Goal: Information Seeking & Learning: Learn about a topic

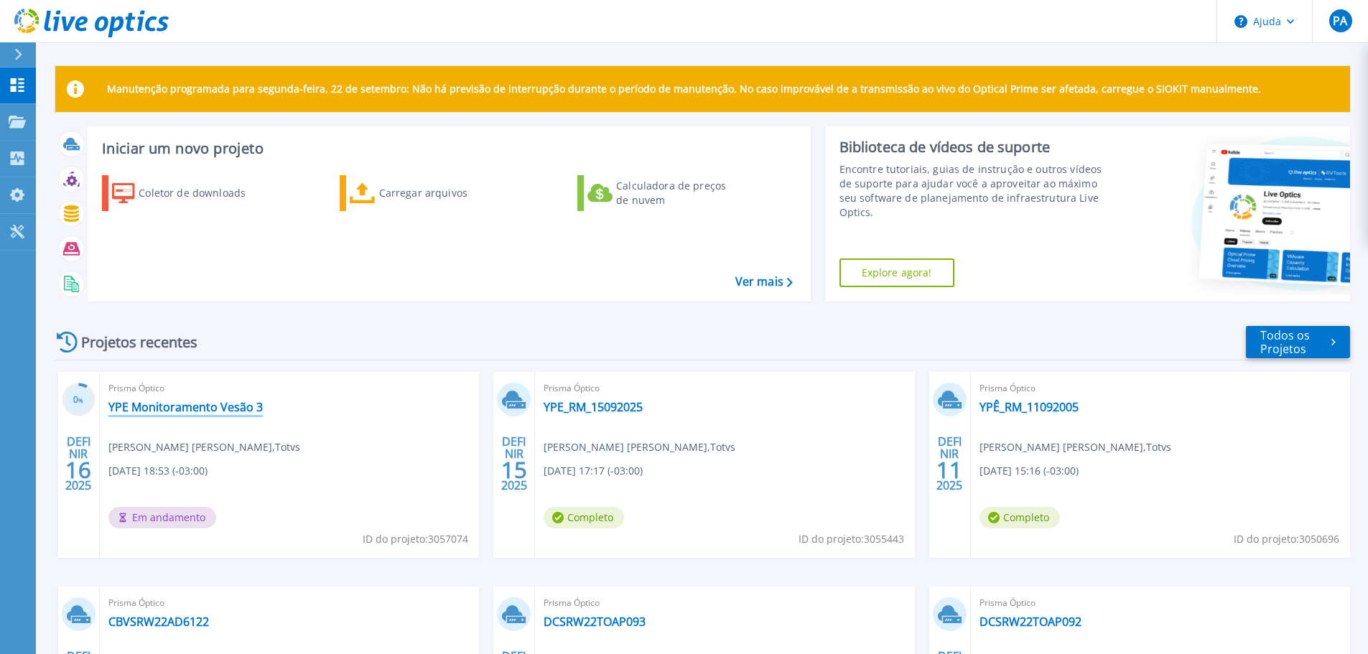
click at [152, 412] on font "YPE Monitoramento Vesão 3" at bounding box center [185, 407] width 154 height 16
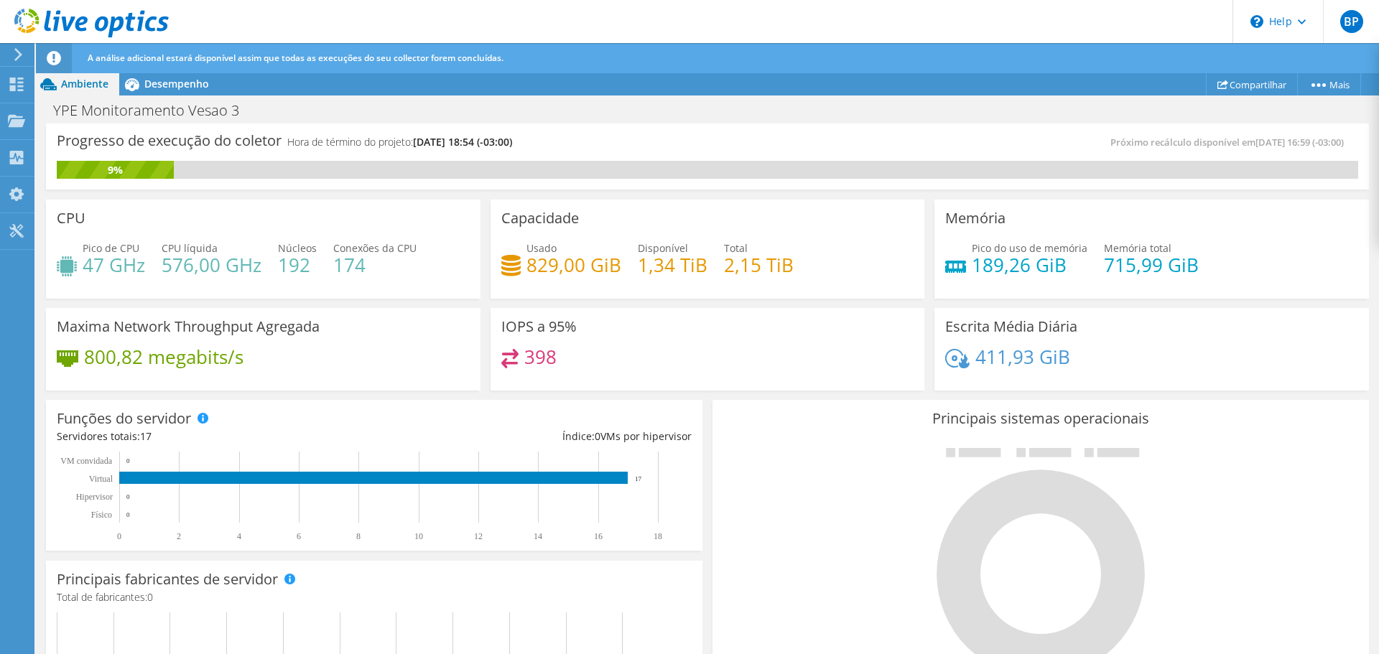
click at [188, 72] on div "A análise adicional estará disponível assim que todas as execuções do seu colle…" at bounding box center [734, 58] width 1300 height 30
click at [186, 81] on span "Desempenho" at bounding box center [176, 84] width 65 height 14
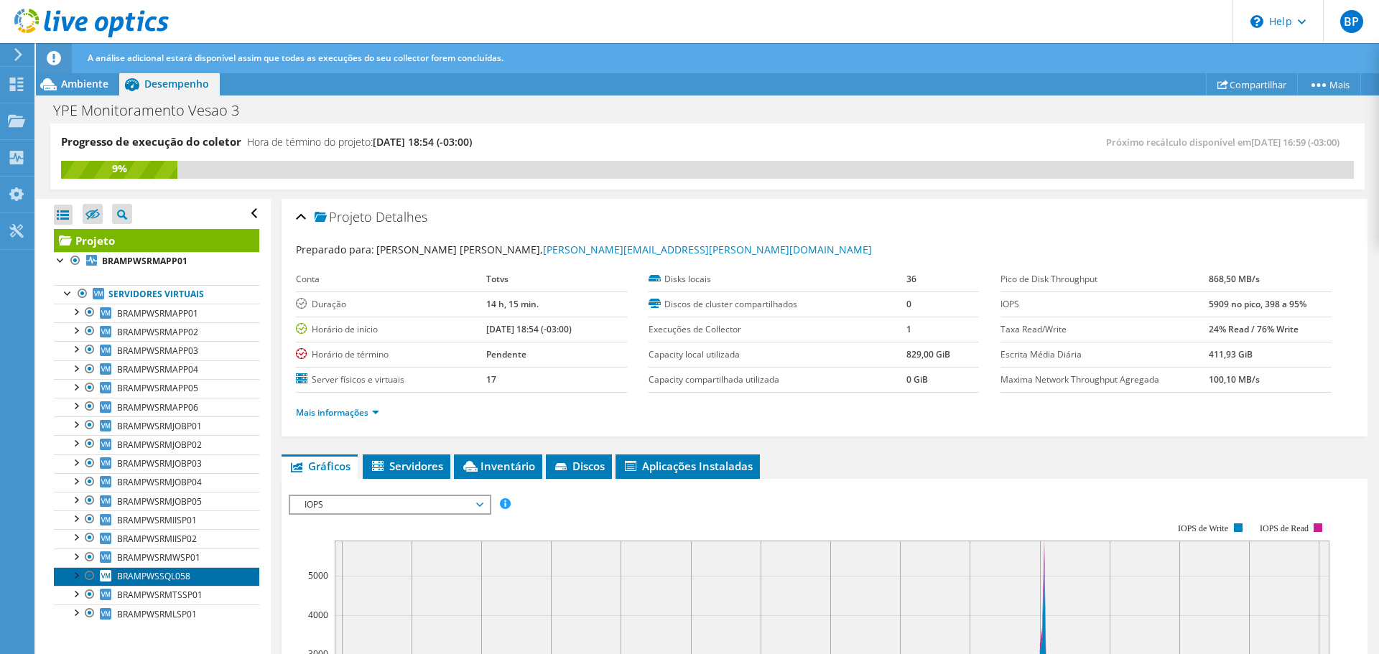
click at [175, 574] on span "BRAMPWSSQL058" at bounding box center [153, 576] width 73 height 12
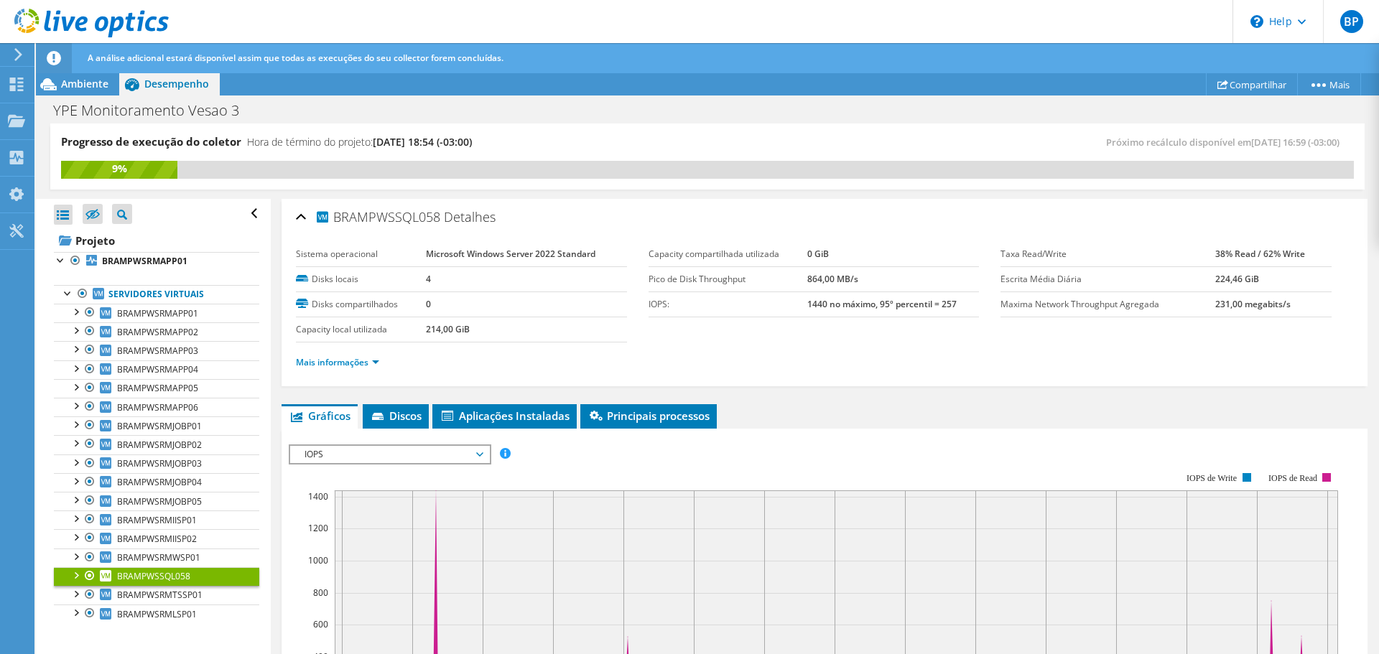
click at [335, 368] on li "Mais informações" at bounding box center [342, 363] width 92 height 16
click at [347, 364] on link "Mais informações" at bounding box center [337, 362] width 83 height 12
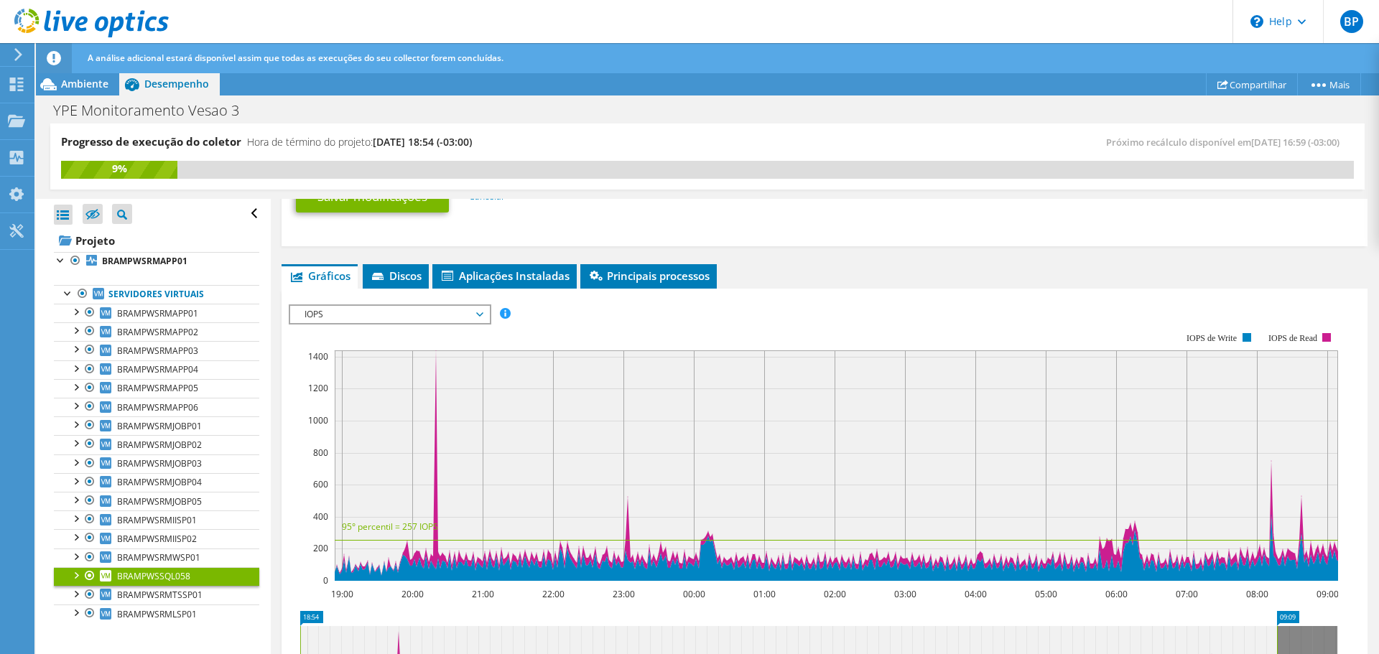
scroll to position [790, 0]
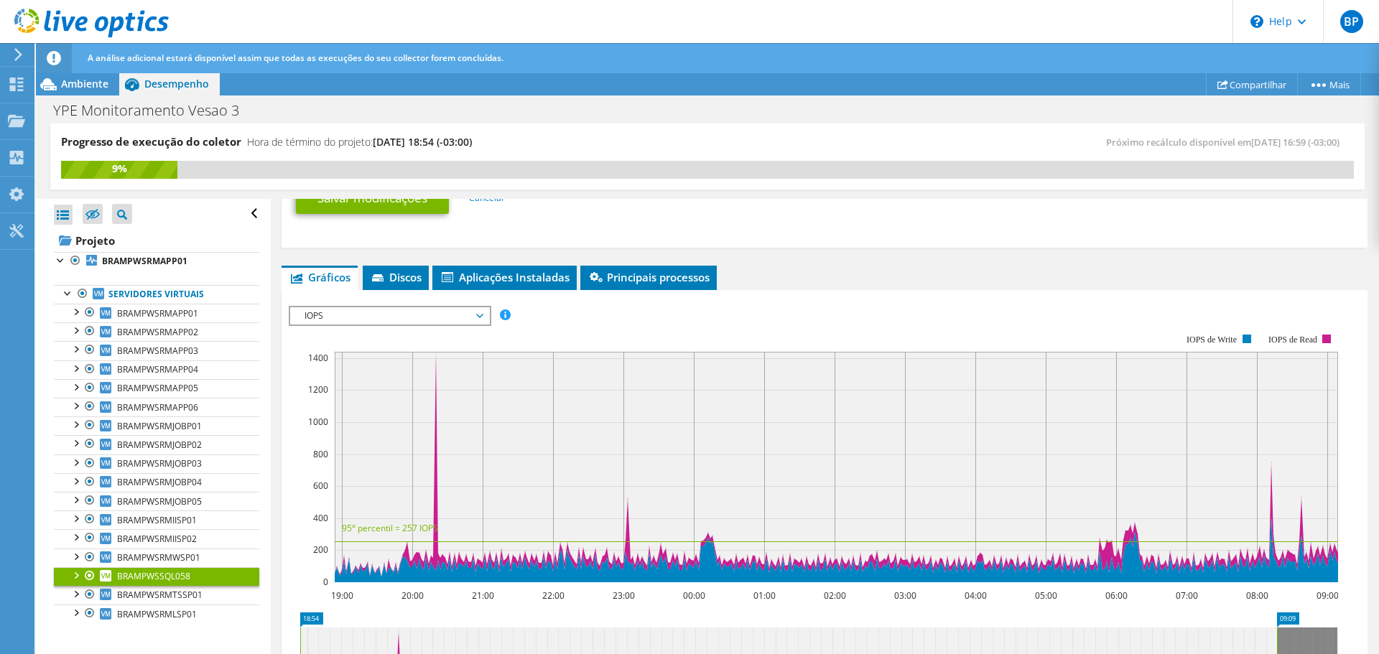
click at [322, 317] on span "IOPS" at bounding box center [389, 315] width 185 height 17
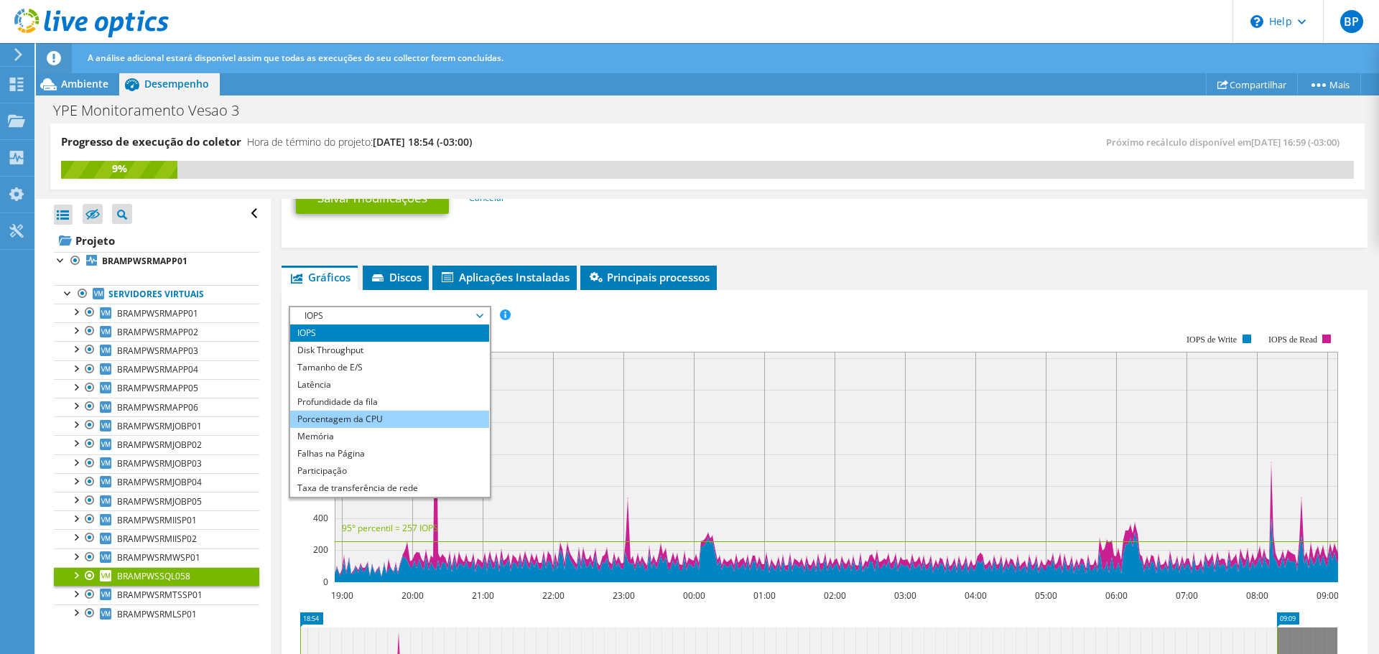
click at [292, 416] on li "Porcentagem da CPU" at bounding box center [389, 419] width 199 height 17
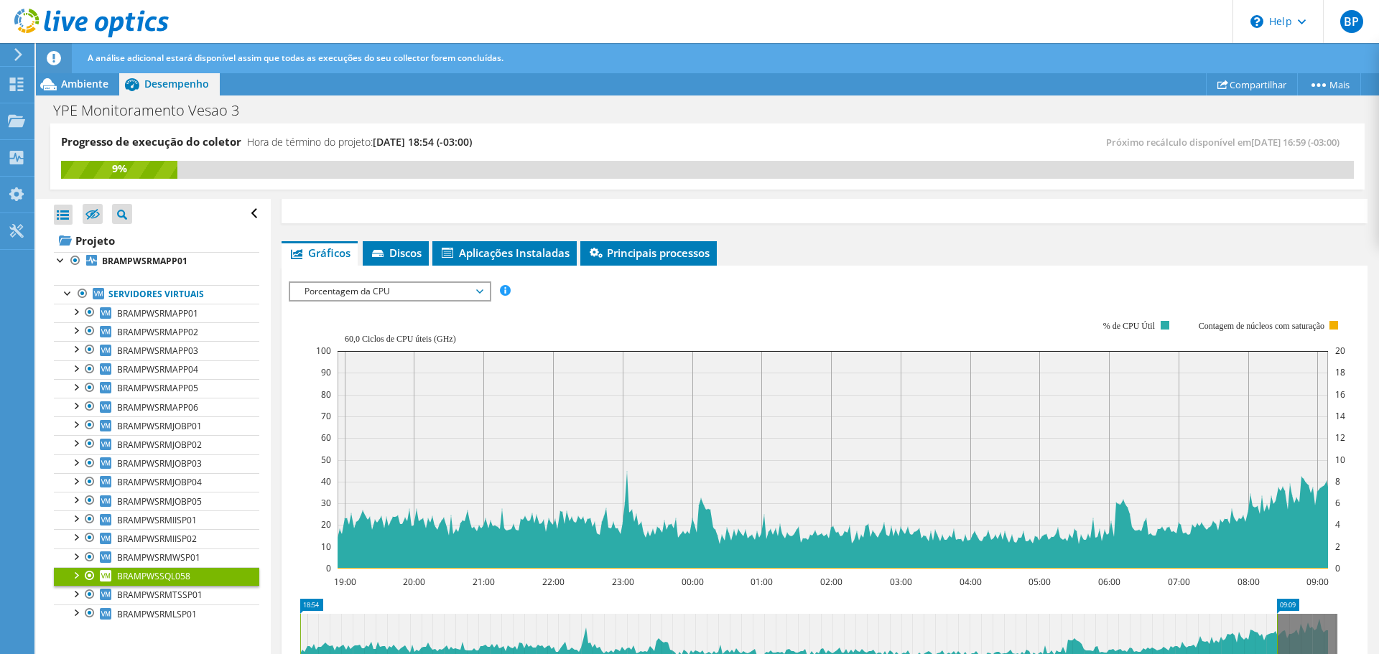
scroll to position [934, 0]
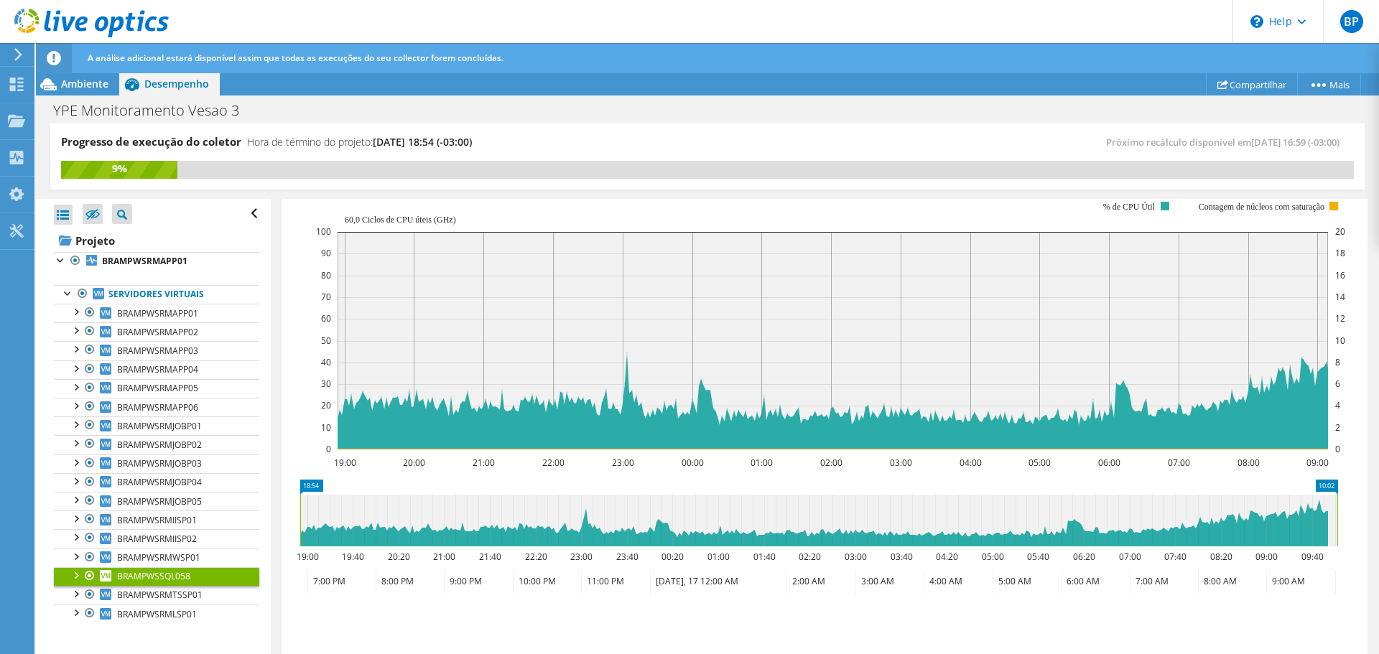
drag, startPoint x: 1277, startPoint y: 527, endPoint x: 1374, endPoint y: 510, distance: 98.5
click at [1372, 510] on article "BRAMPWSSQL058 Detalhes Sistema operacional Microsoft Windows Server 2022 Standa…" at bounding box center [825, 427] width 1108 height 457
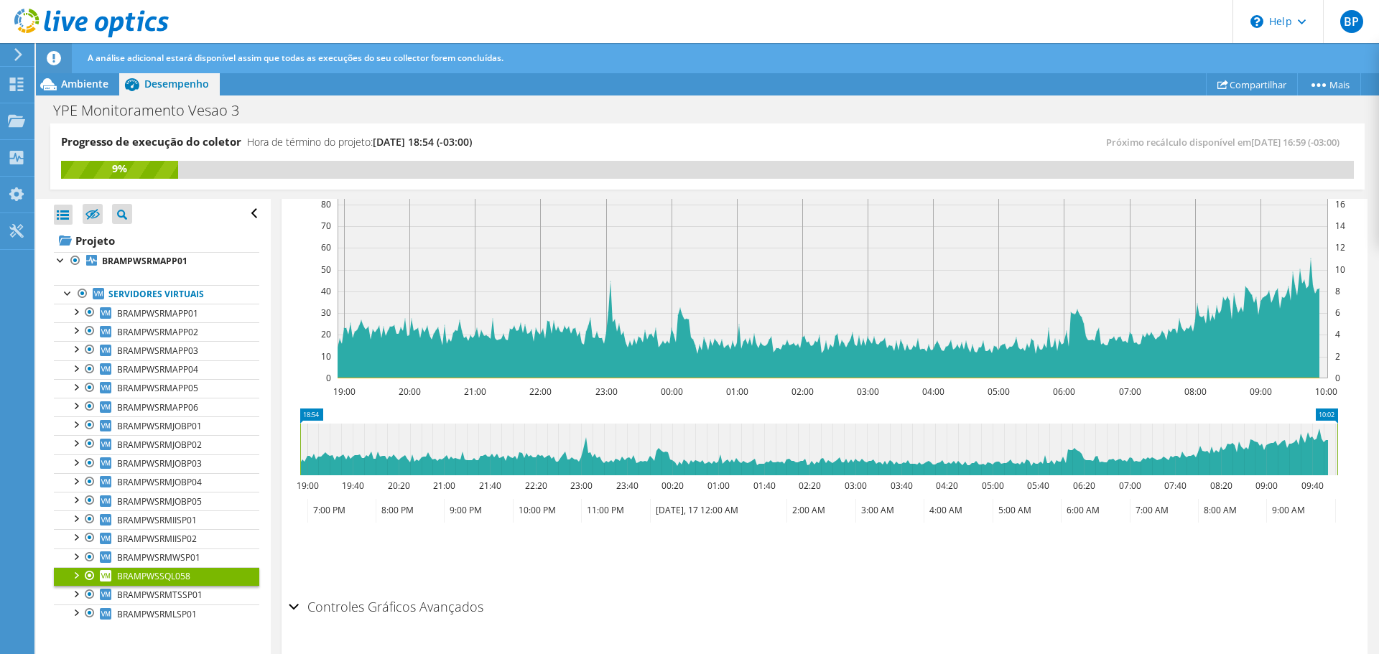
scroll to position [1005, 0]
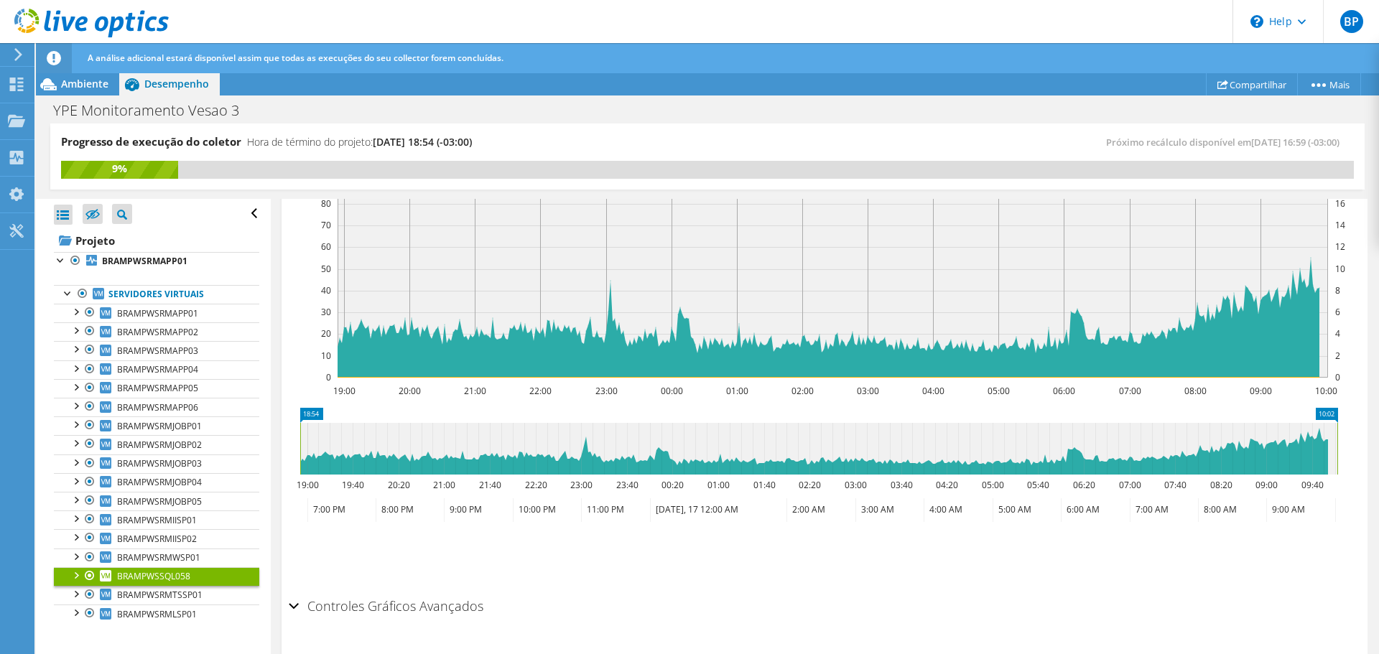
click at [167, 572] on span "BRAMPWSSQL058" at bounding box center [153, 576] width 73 height 12
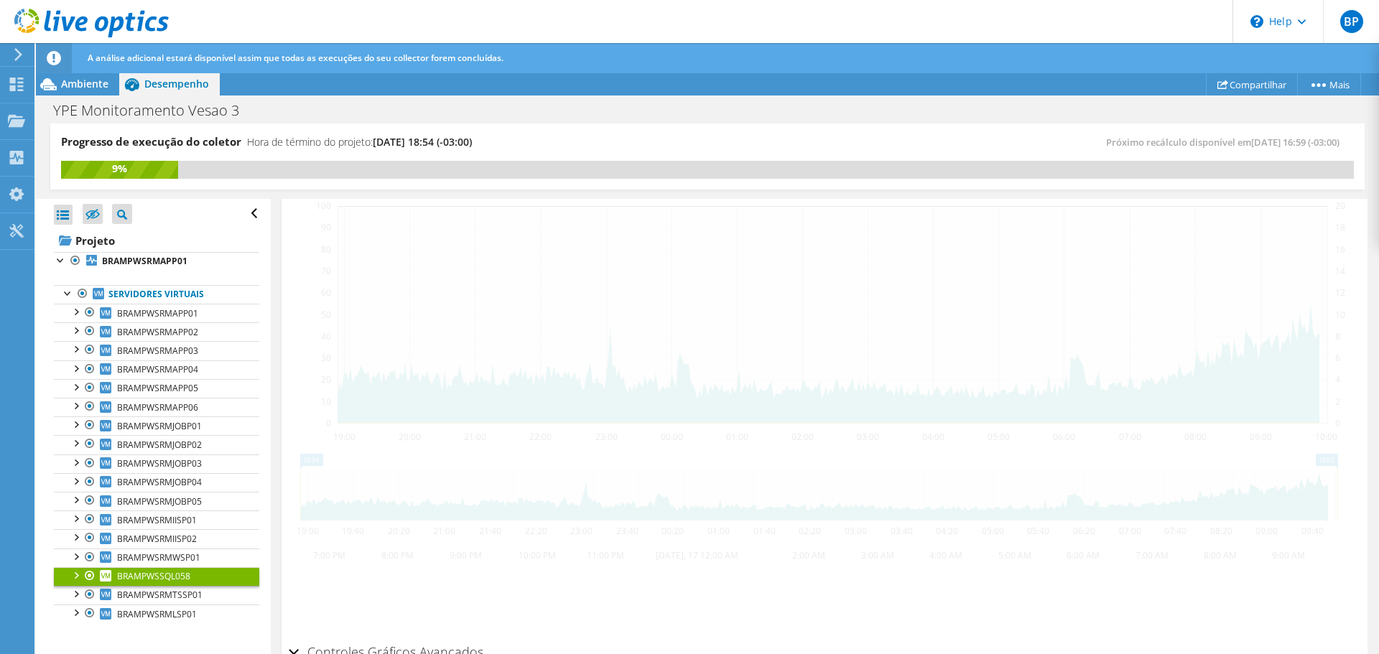
scroll to position [354, 0]
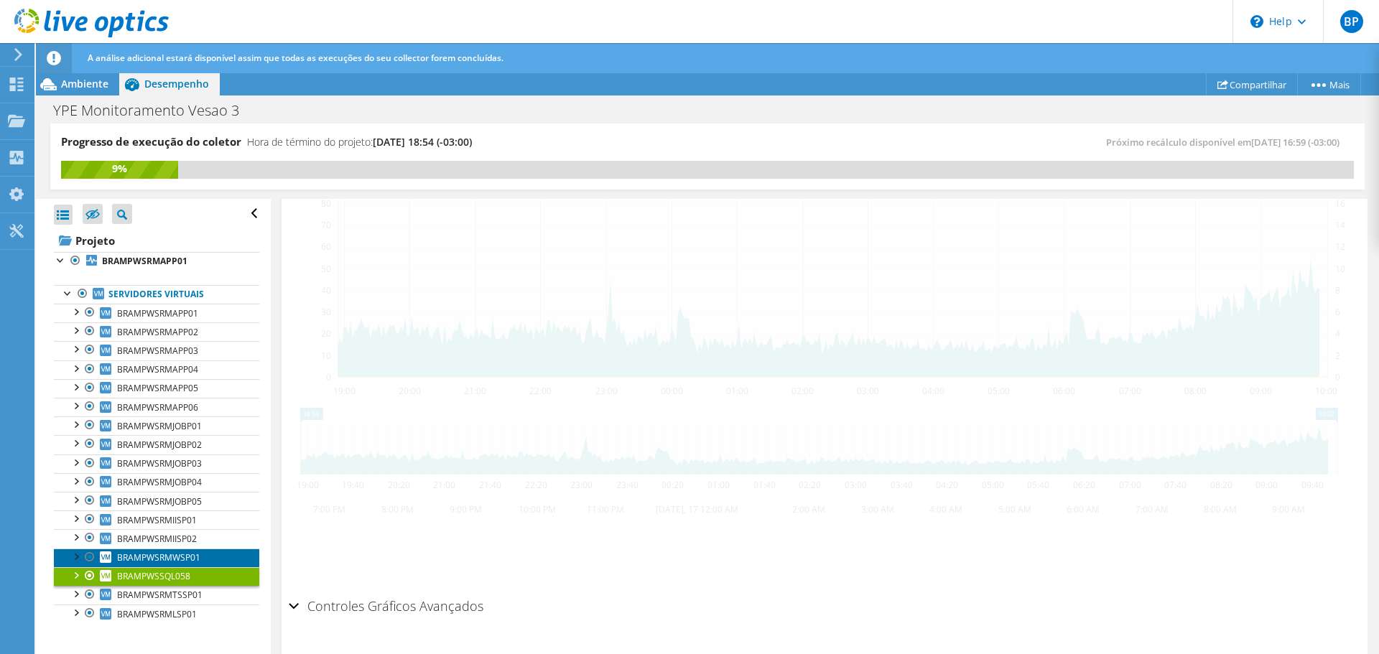
click at [141, 565] on link "BRAMPWSRMWSP01" at bounding box center [156, 558] width 205 height 19
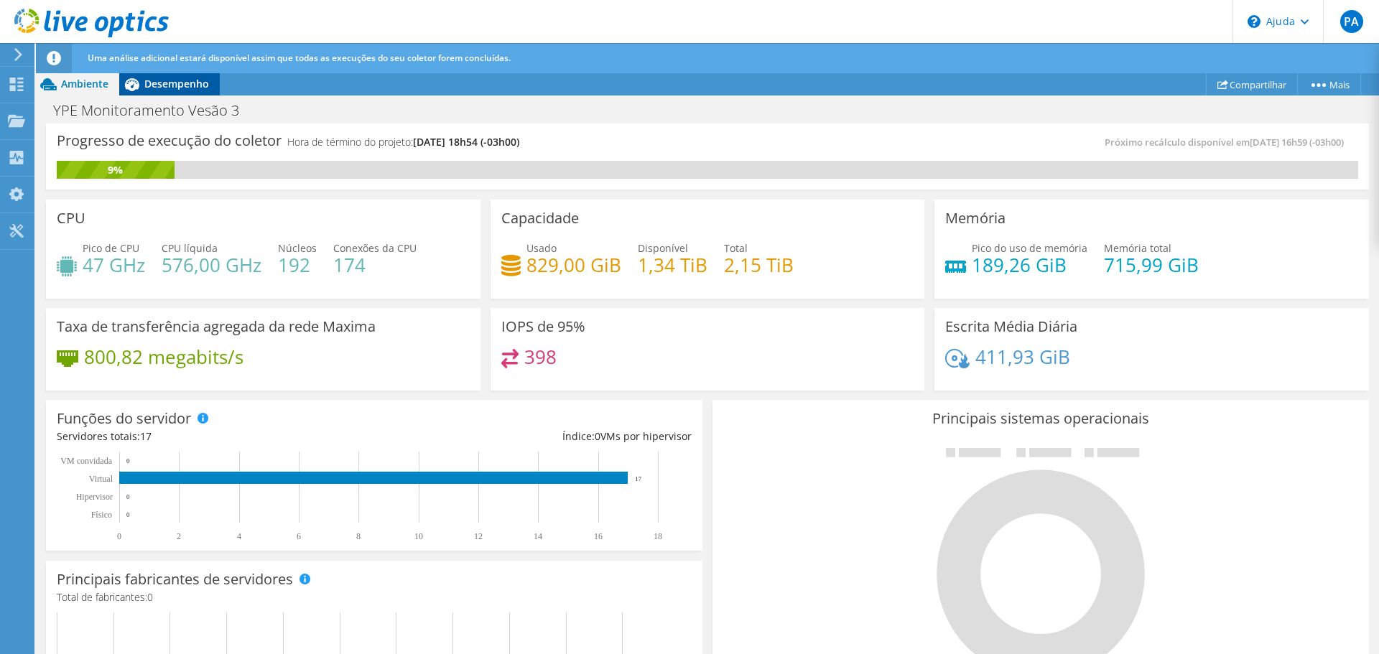
click at [185, 81] on font "Desempenho" at bounding box center [176, 84] width 65 height 14
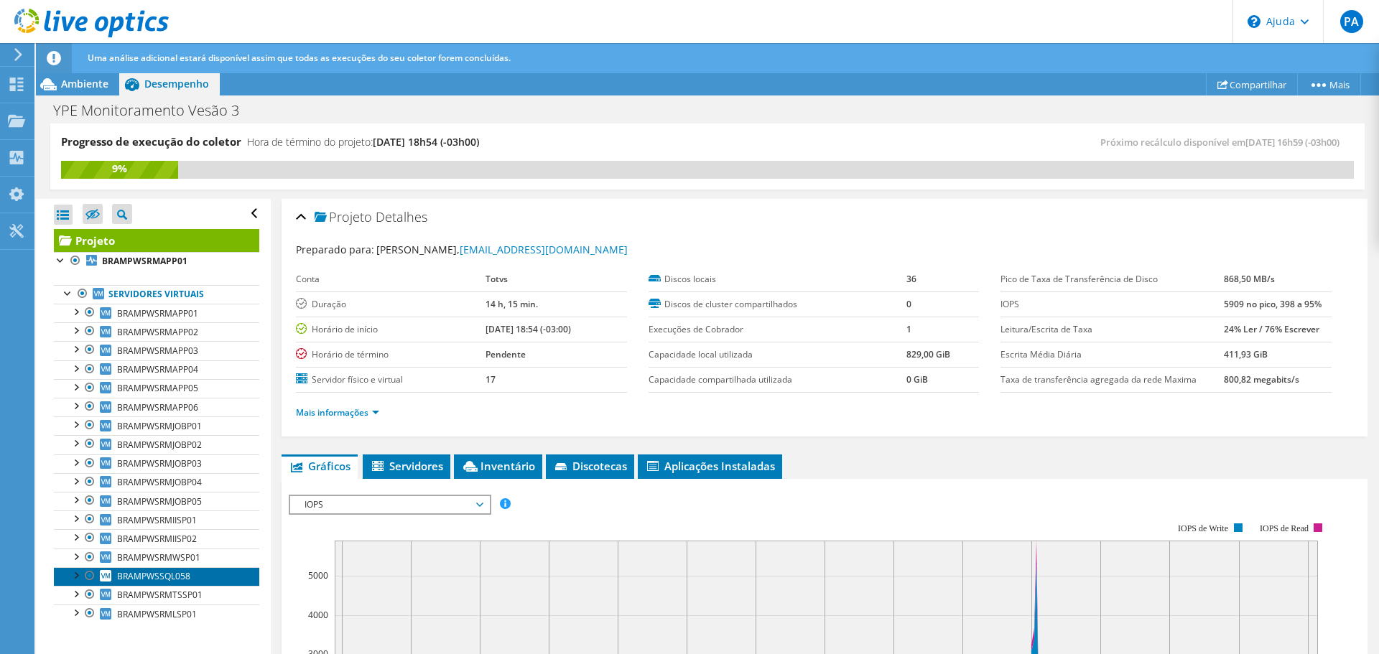
click at [159, 573] on font "BRAMPWSSQL058" at bounding box center [153, 576] width 73 height 12
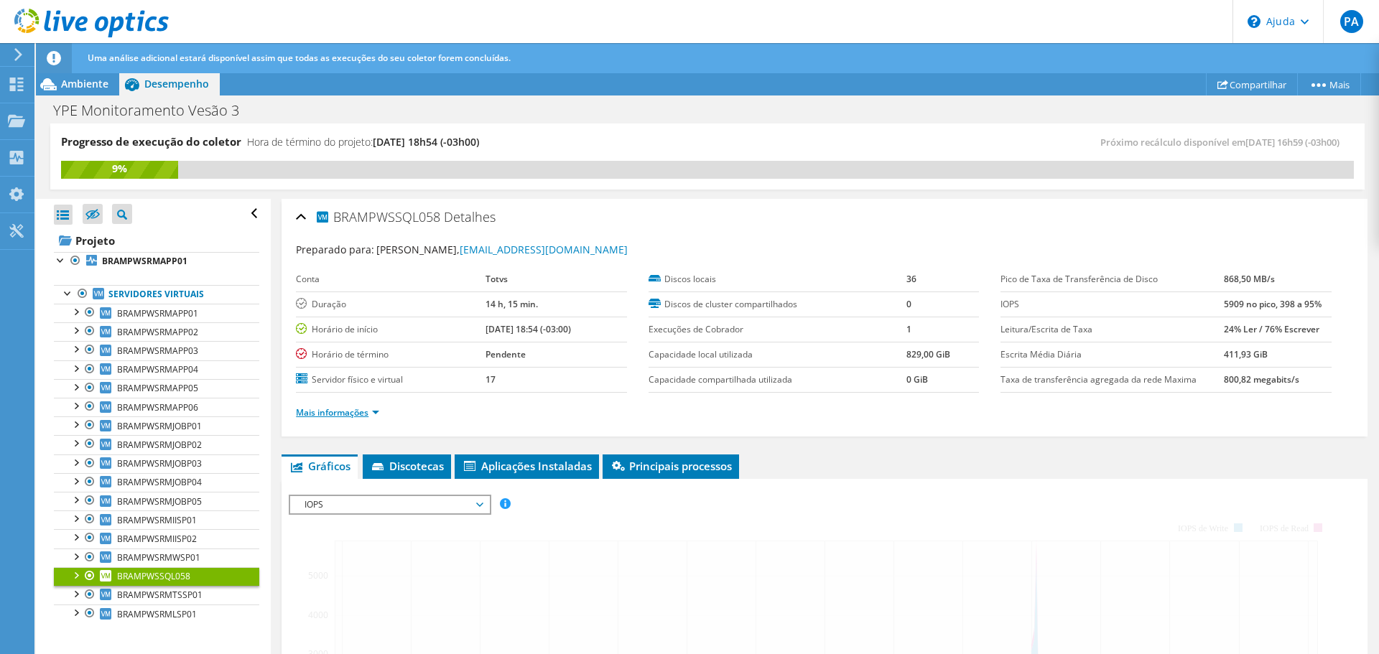
click at [325, 411] on font "Mais informações" at bounding box center [332, 412] width 73 height 12
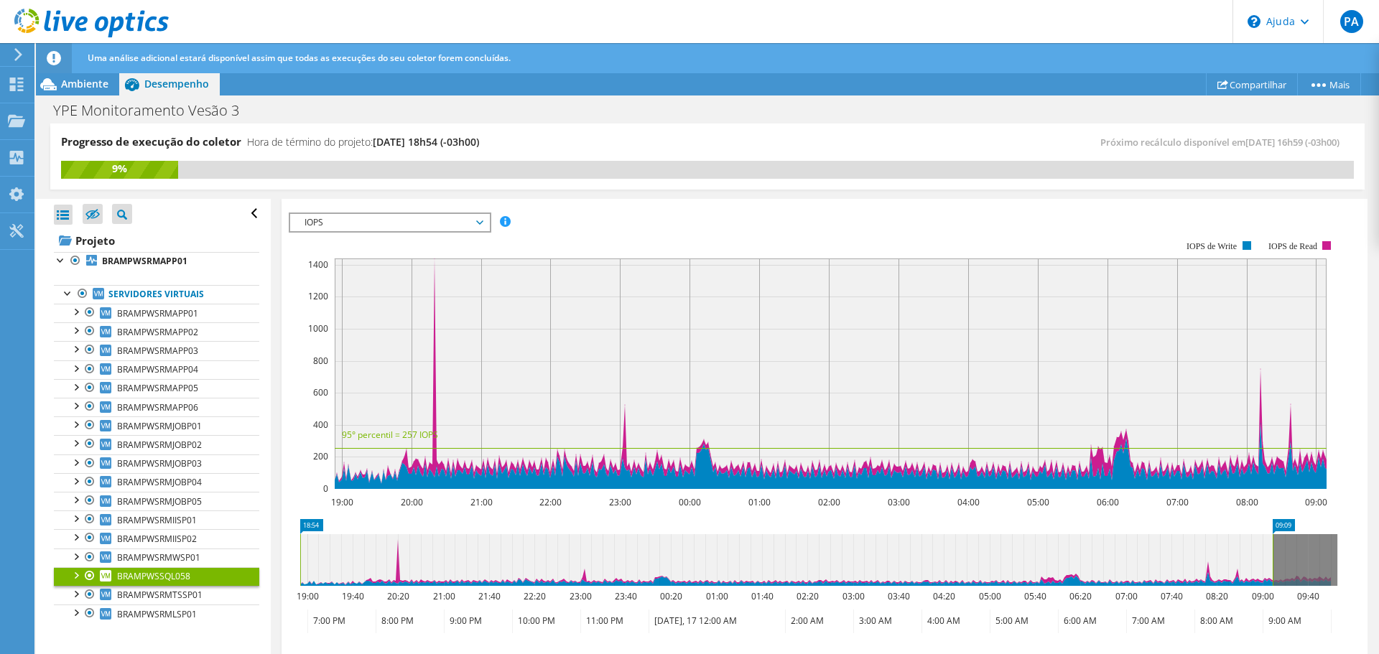
scroll to position [790, 0]
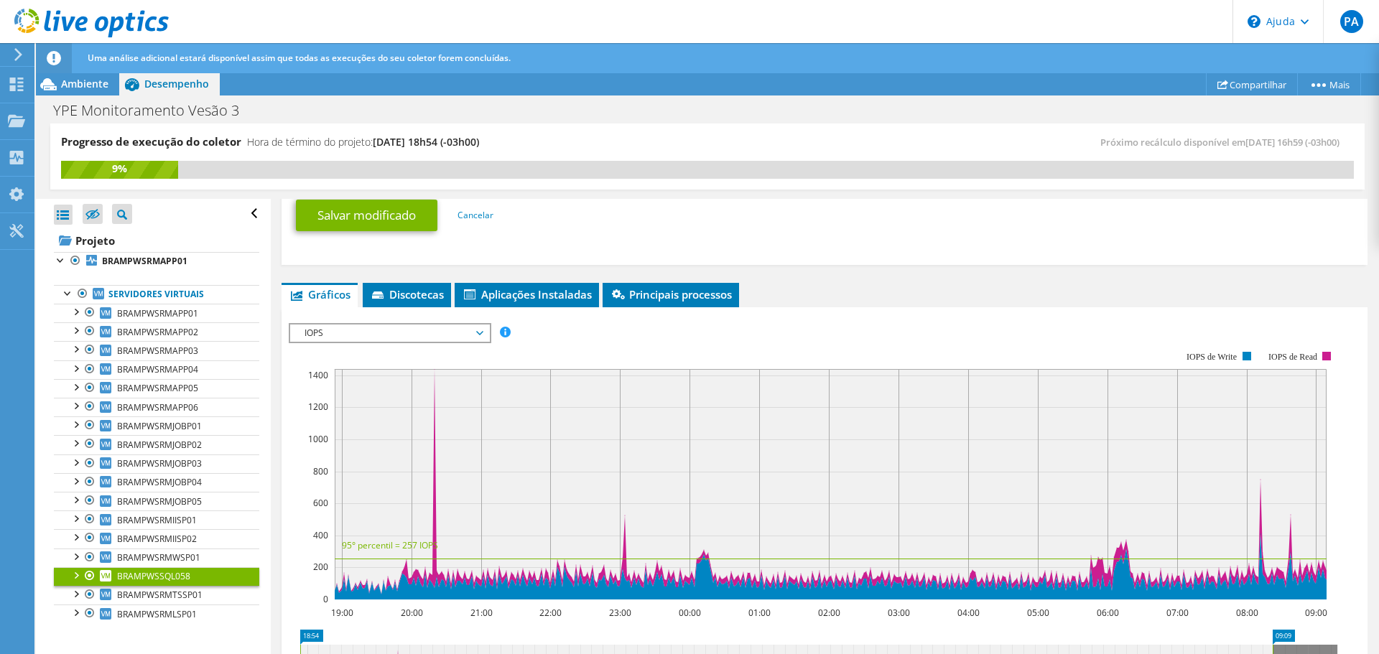
click at [346, 339] on span "IOPS" at bounding box center [389, 333] width 185 height 17
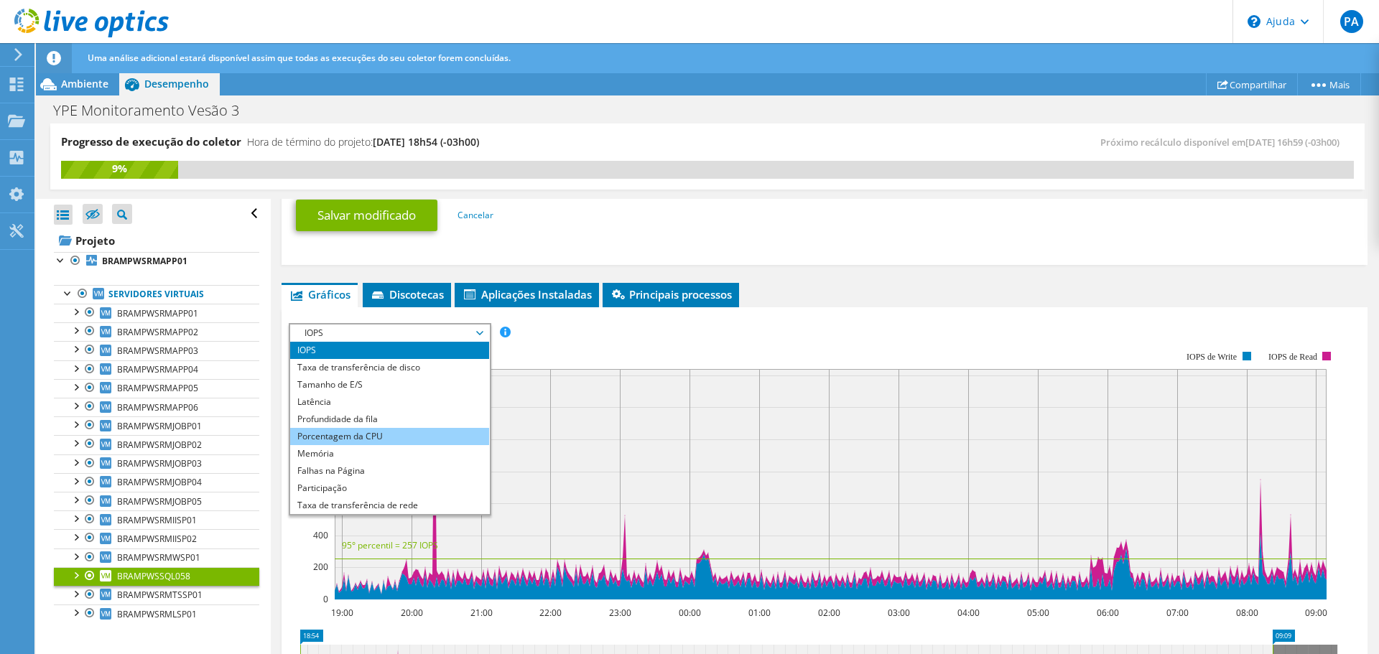
click at [297, 431] on li "Porcentagem da CPU" at bounding box center [389, 436] width 199 height 17
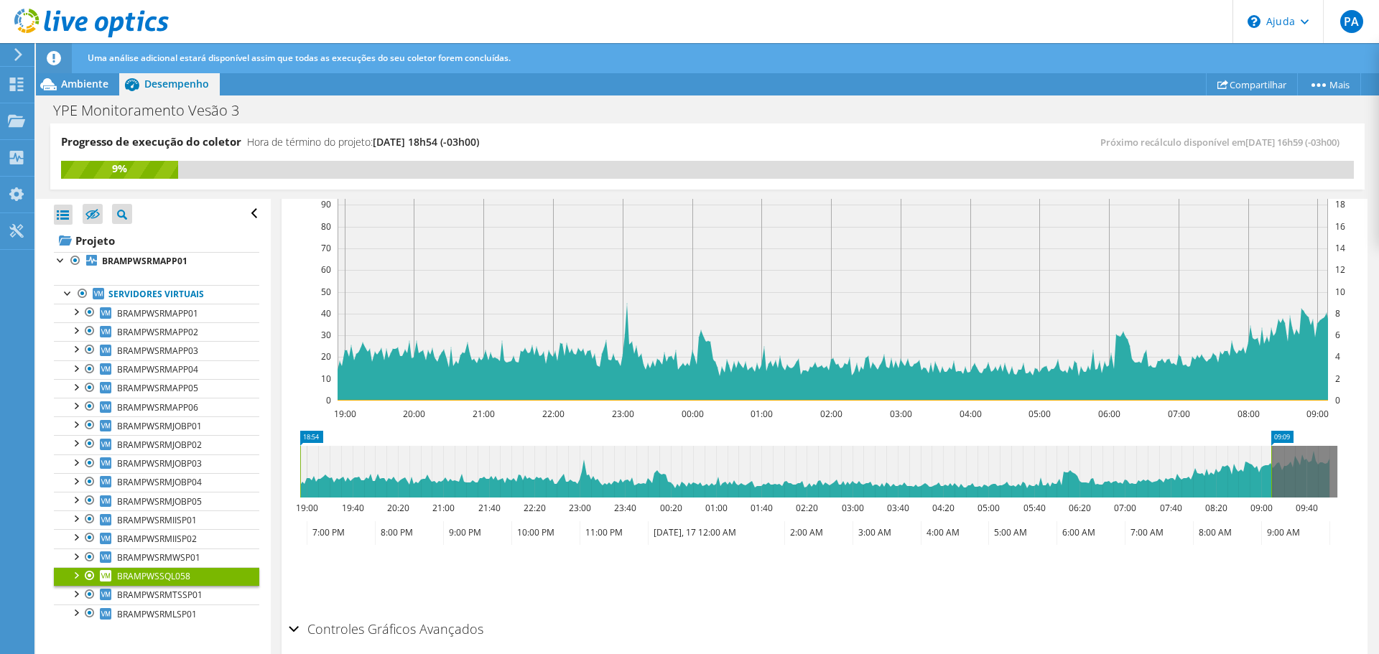
scroll to position [1005, 0]
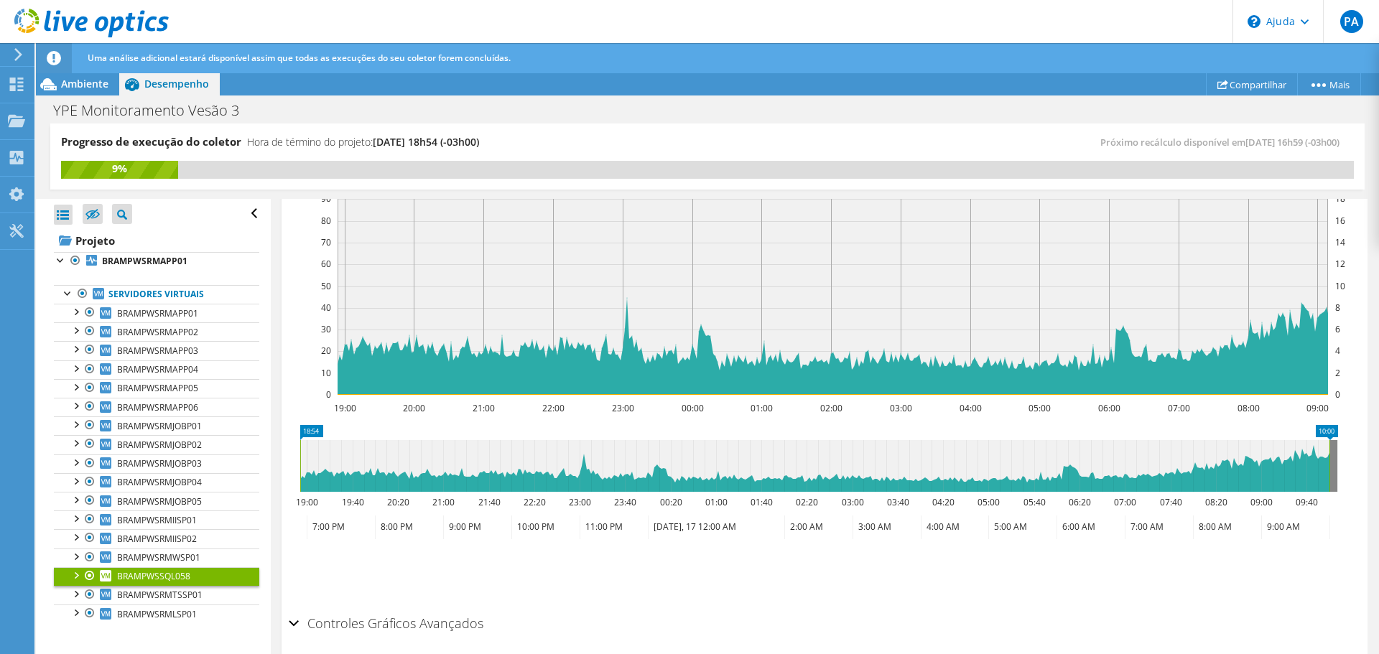
drag, startPoint x: 1272, startPoint y: 460, endPoint x: 1349, endPoint y: 454, distance: 77.8
click at [1348, 454] on icon "18:54 10:00 19:00 19:40 20:20 21:00 21:40 22:20 23:00 23:40 00:20 01:00 01:40 0…" at bounding box center [819, 482] width 1060 height 115
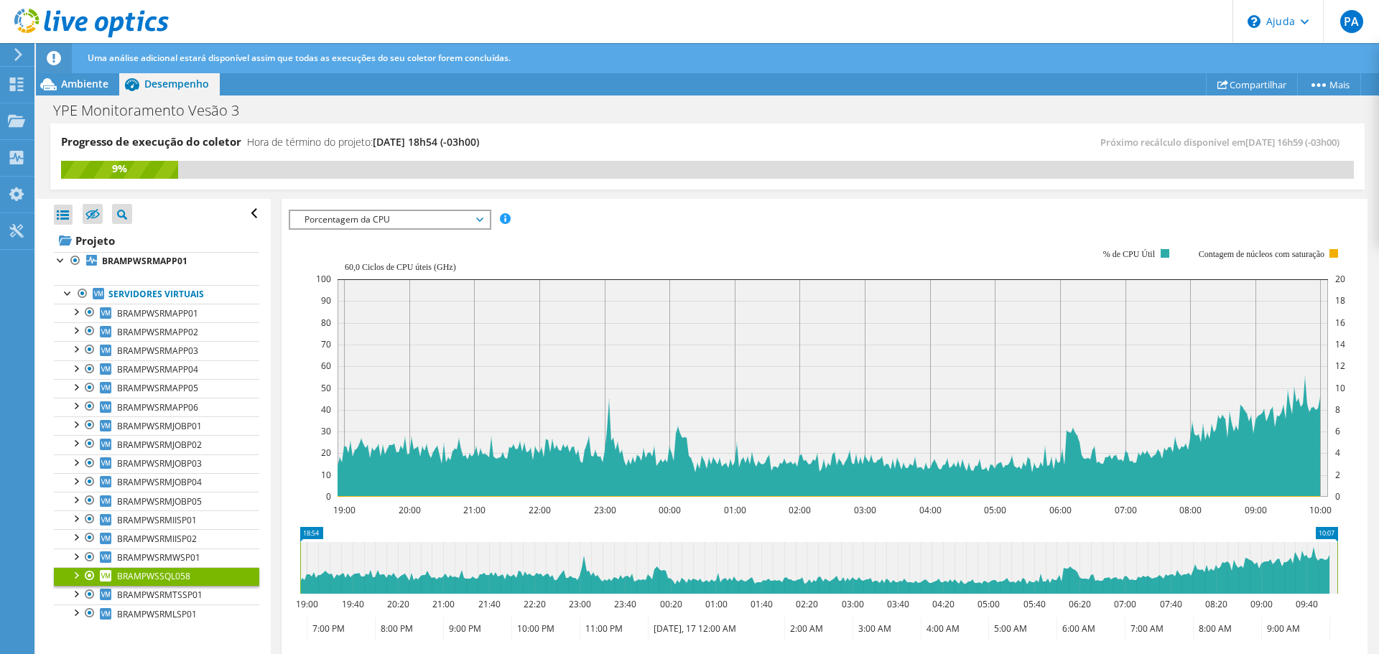
scroll to position [934, 0]
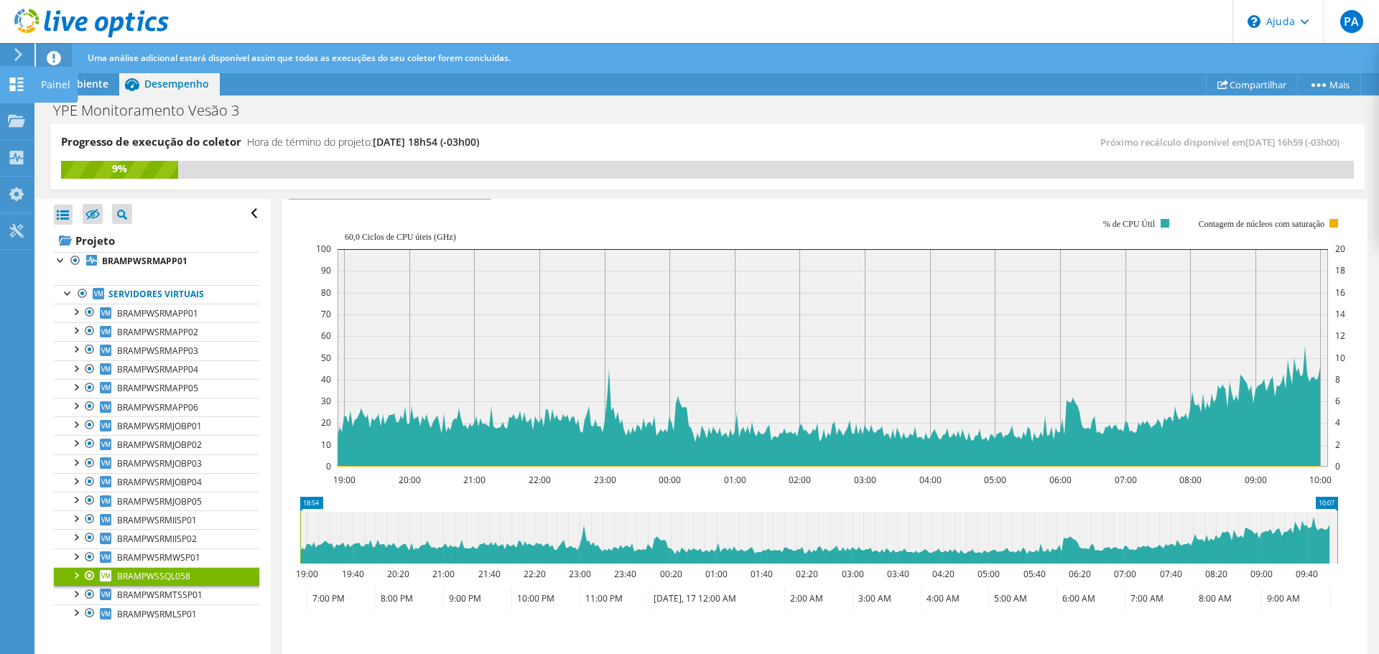
click at [21, 88] on icon at bounding box center [16, 85] width 17 height 14
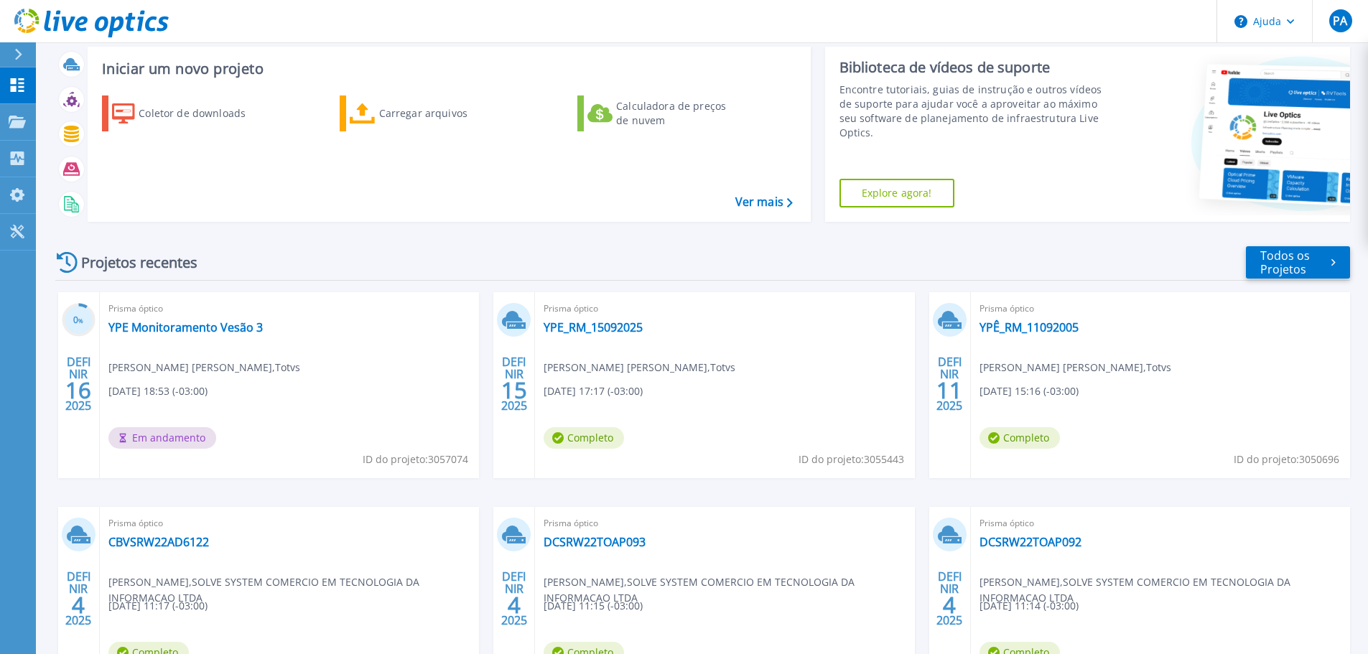
scroll to position [144, 0]
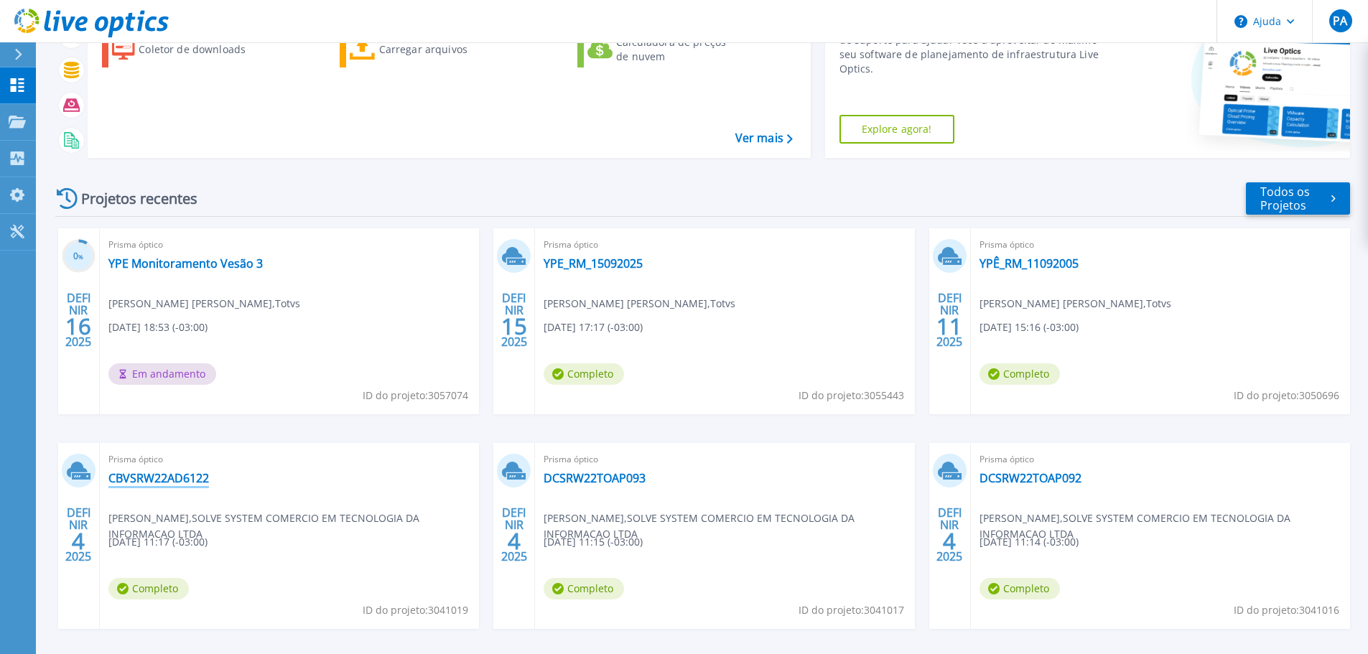
click at [203, 483] on font "CBVSRW22AD6122" at bounding box center [158, 478] width 101 height 16
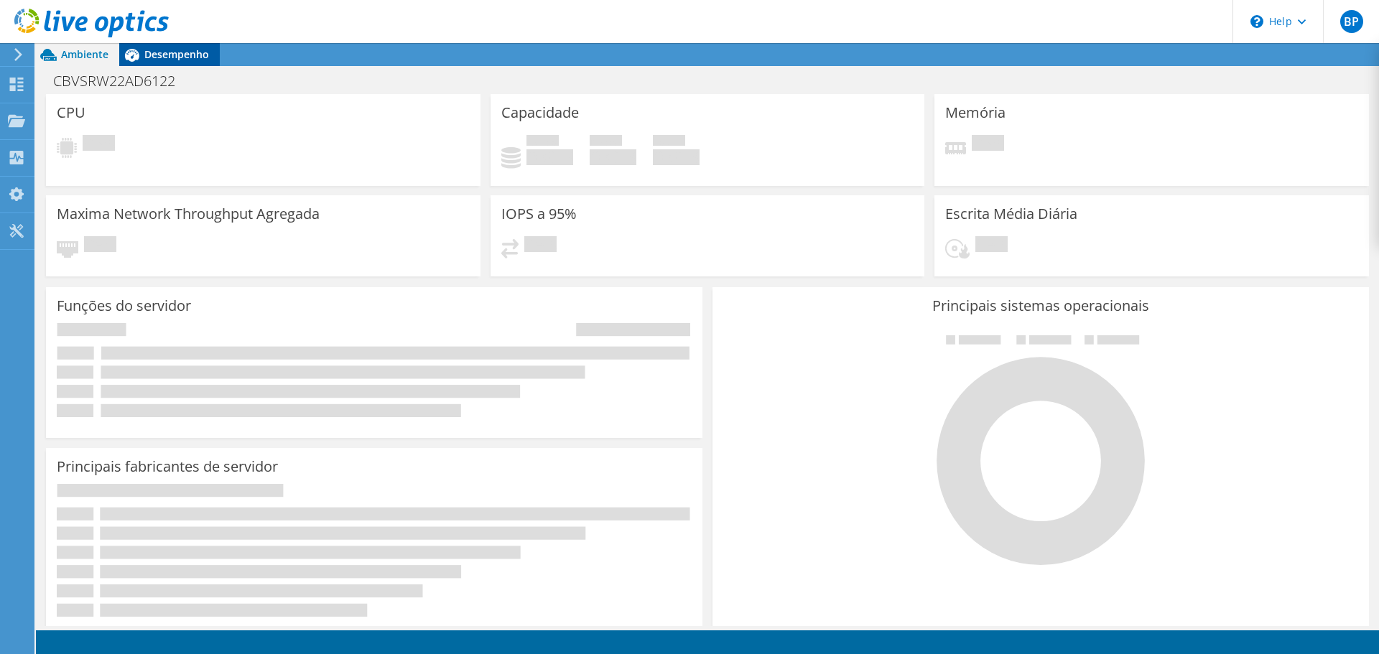
click at [163, 51] on span "Desempenho" at bounding box center [176, 54] width 65 height 14
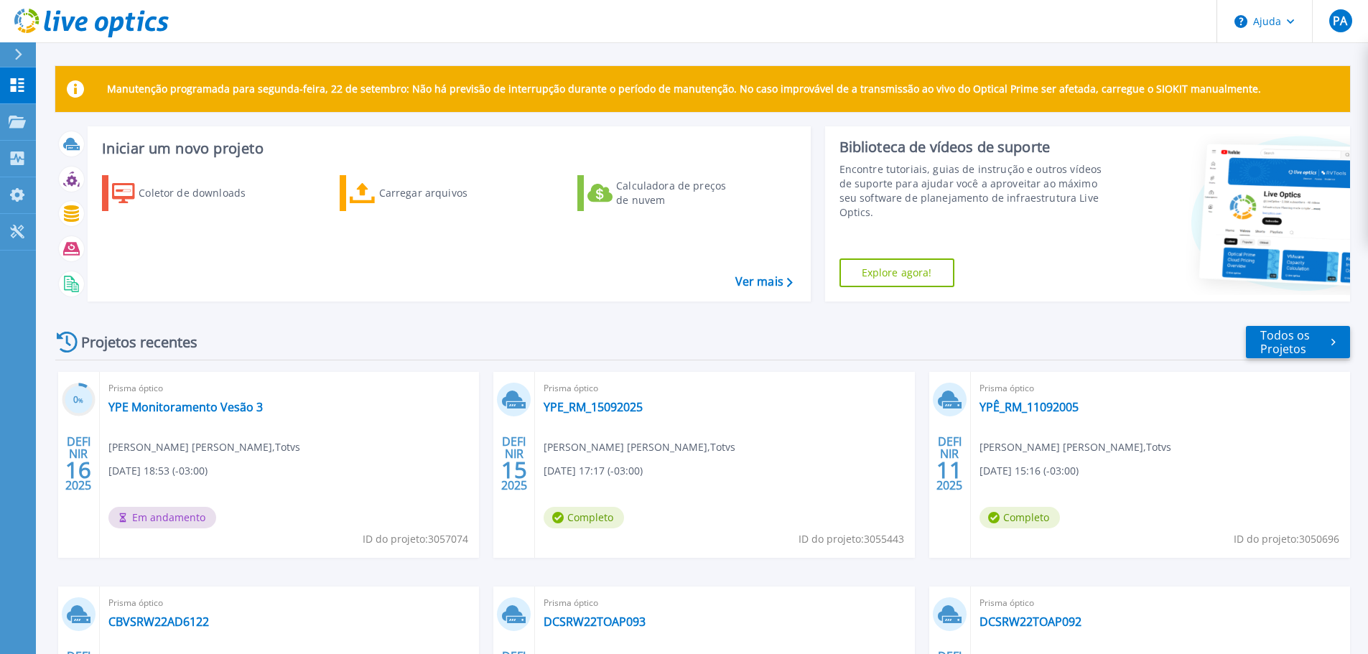
click at [1238, 346] on div "Projetos recentes Todos os Projetos" at bounding box center [702, 343] width 1295 height 36
click at [1252, 343] on link "Todos os Projetos" at bounding box center [1298, 342] width 104 height 32
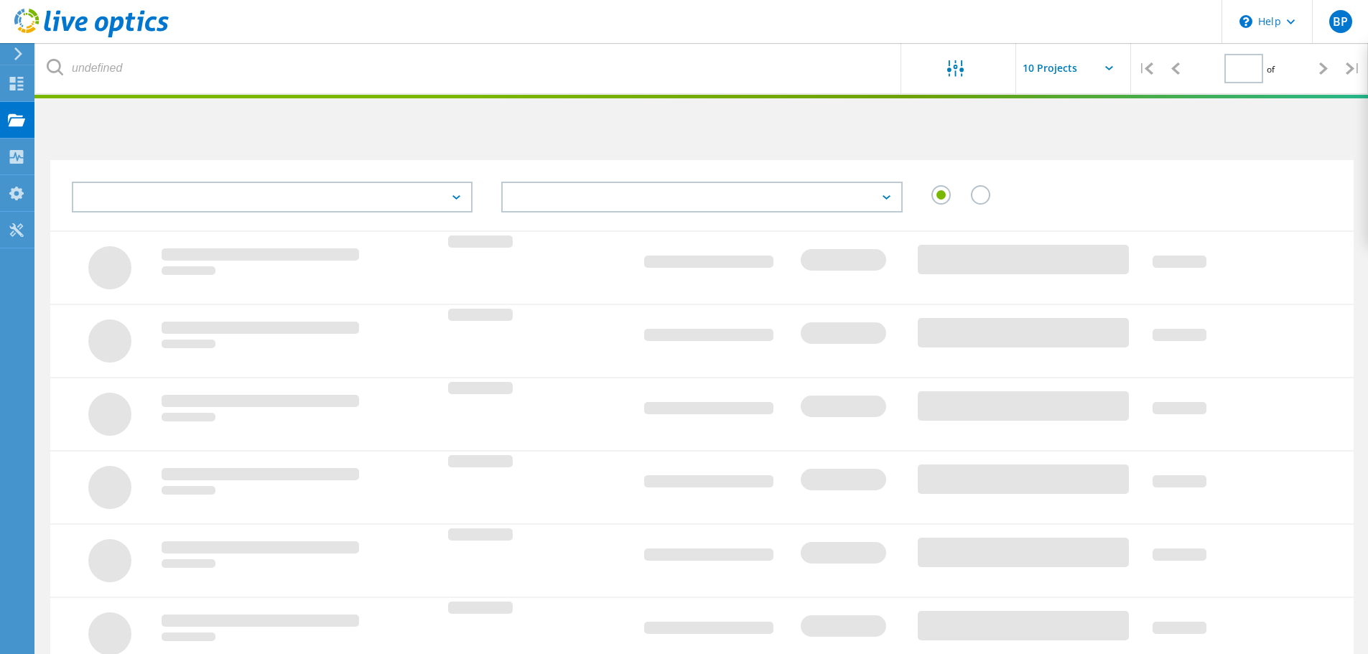
type input "1"
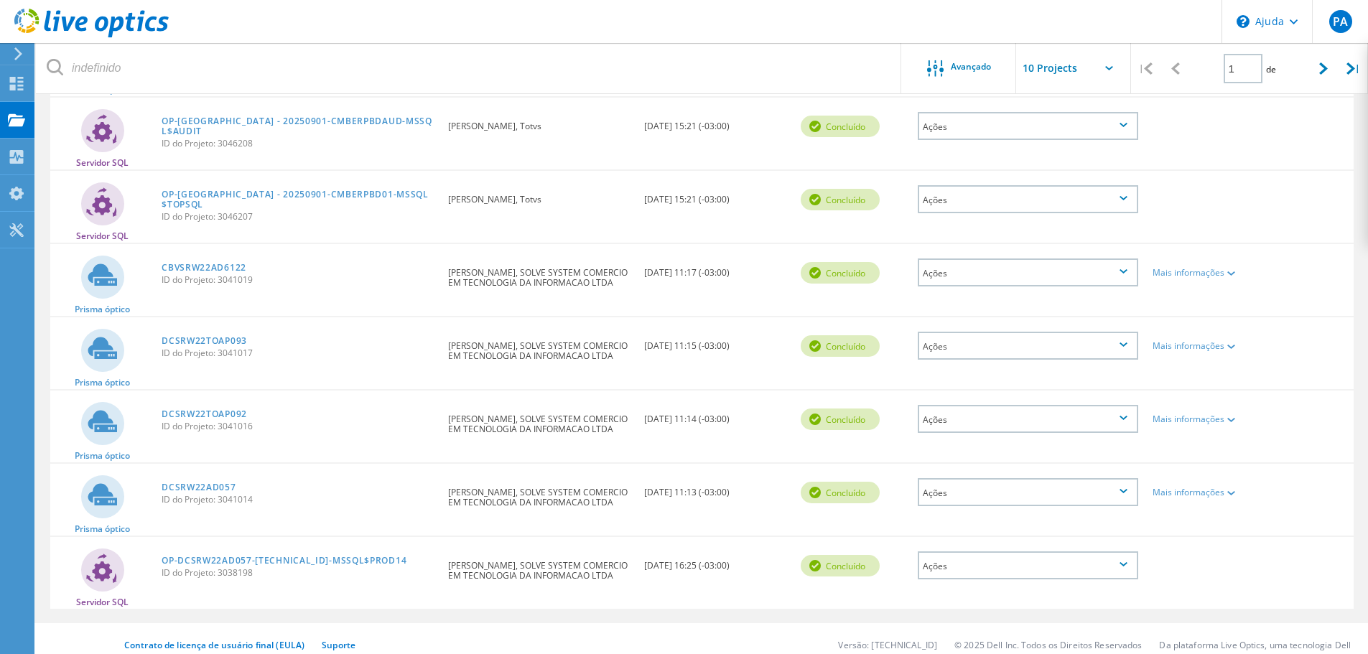
scroll to position [429, 0]
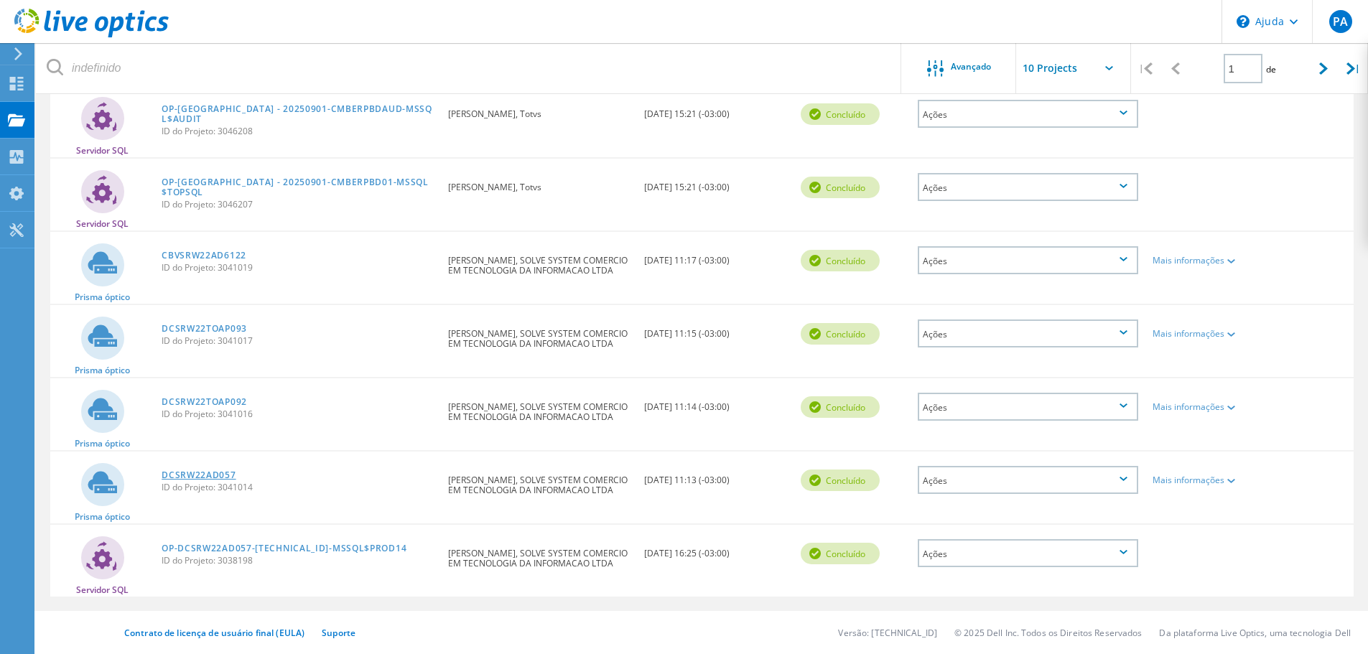
click at [197, 474] on font "DCSRW22AD057" at bounding box center [199, 475] width 74 height 12
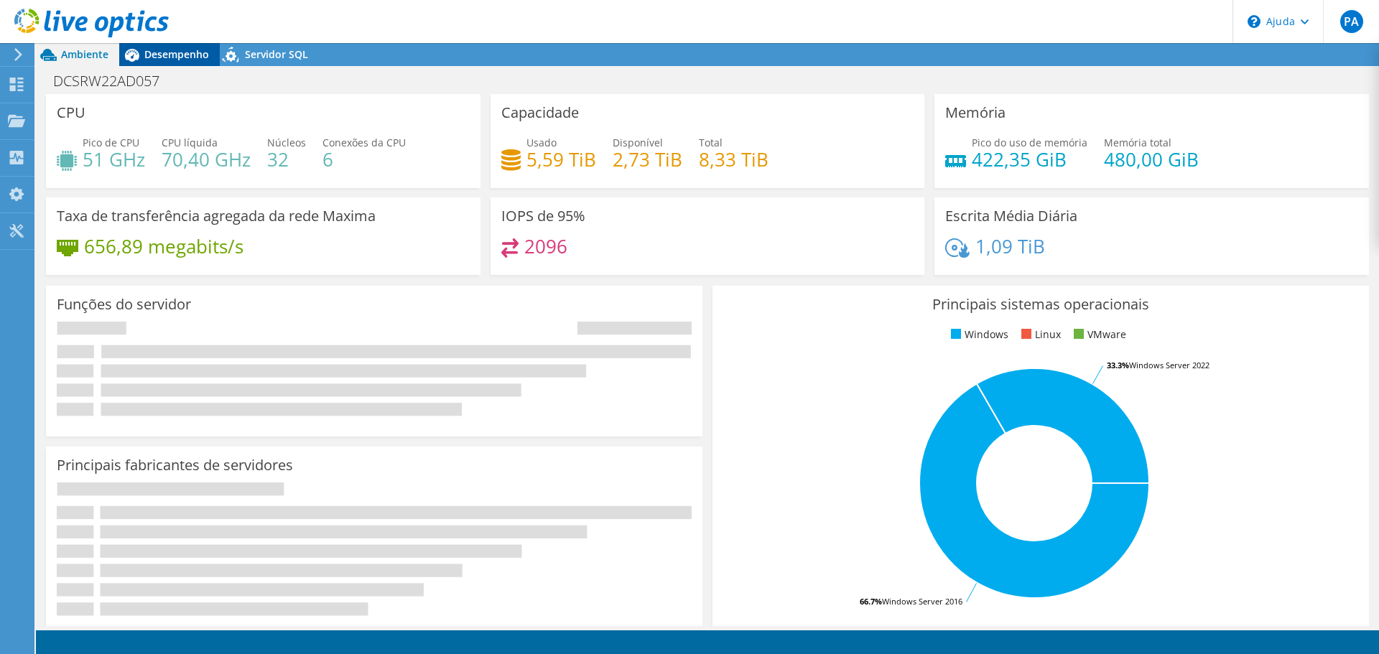
click at [169, 50] on font "Desempenho" at bounding box center [176, 54] width 65 height 14
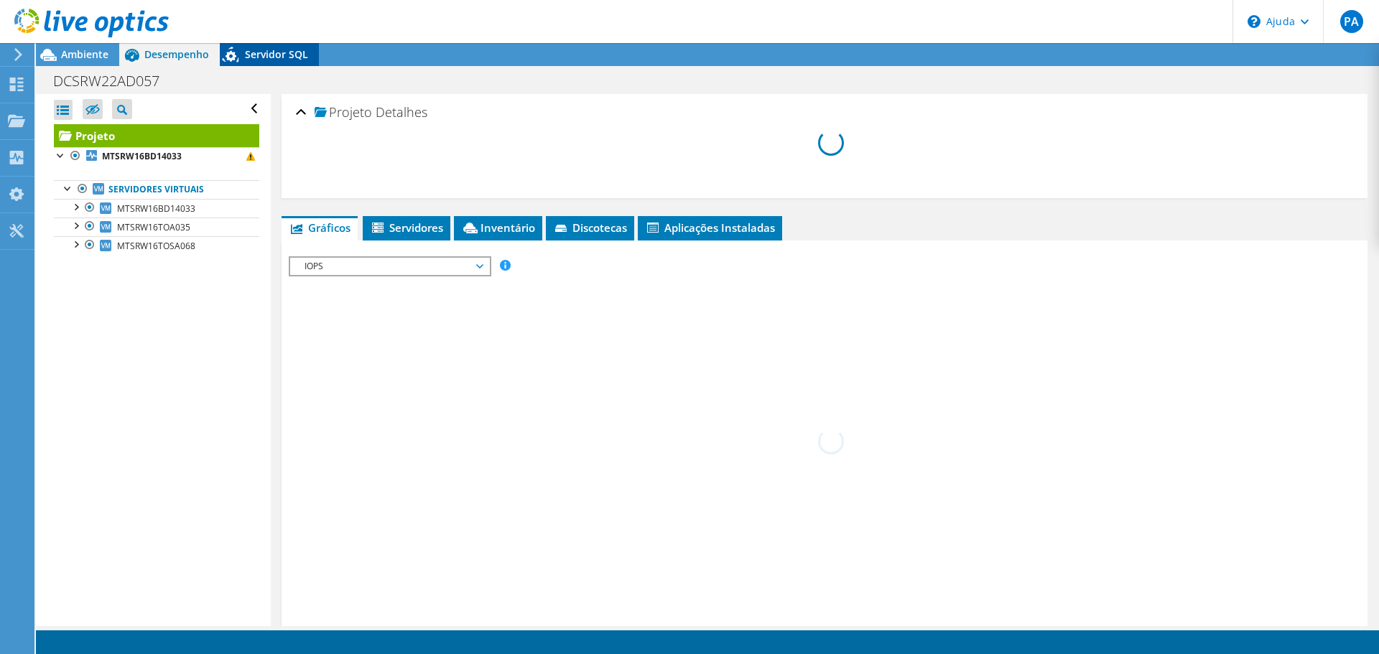
click at [259, 49] on font "Servidor SQL" at bounding box center [276, 54] width 63 height 14
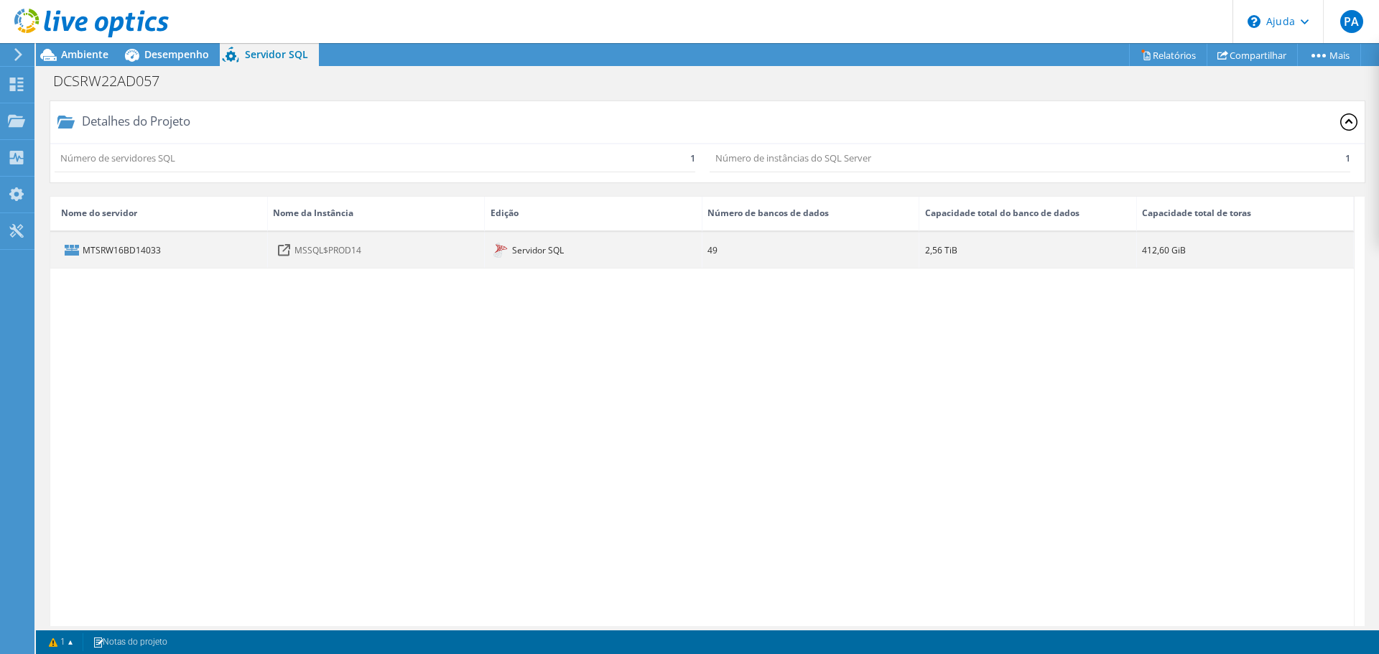
click at [284, 248] on icon at bounding box center [284, 250] width 12 height 12
click at [176, 258] on div "MTSRW16BD14033" at bounding box center [159, 250] width 218 height 35
click at [106, 246] on font "MTSRW16BD14033" at bounding box center [122, 249] width 78 height 12
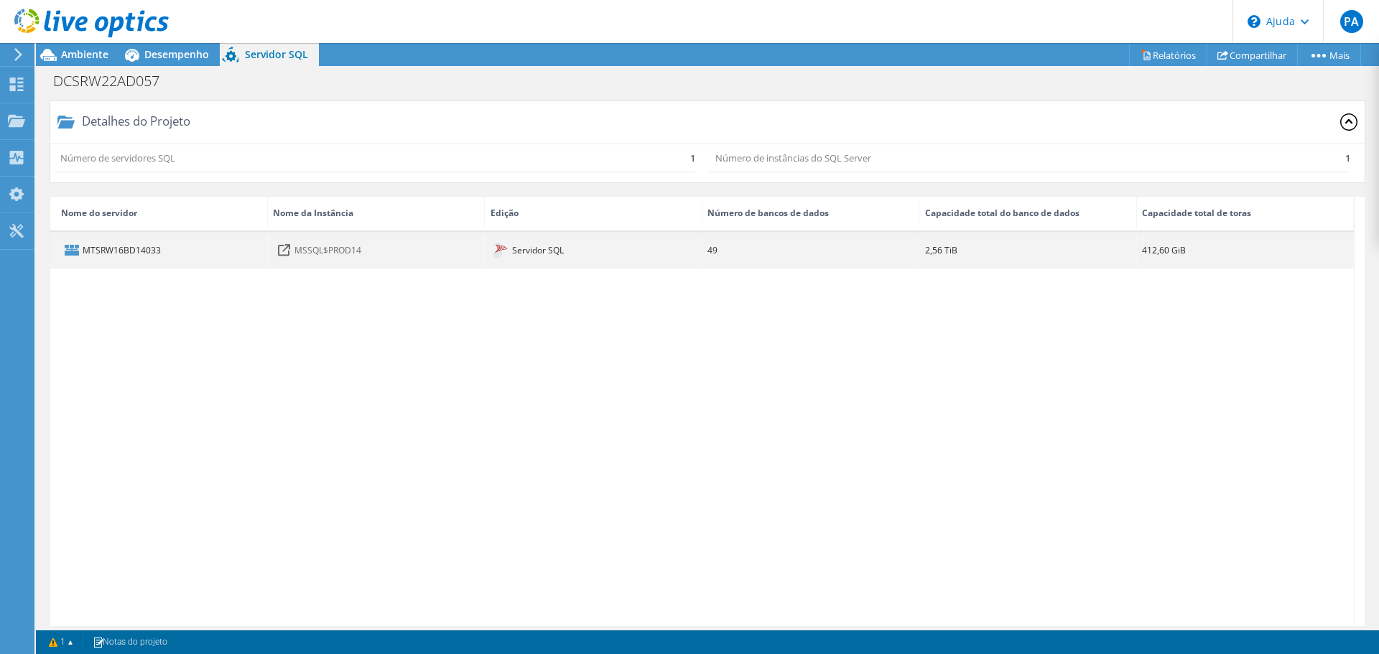
drag, startPoint x: 282, startPoint y: 246, endPoint x: 275, endPoint y: 255, distance: 10.8
click at [275, 255] on div at bounding box center [284, 250] width 22 height 22
click at [287, 251] on icon at bounding box center [284, 250] width 12 height 12
click at [176, 256] on div "MTSRW16BD14033" at bounding box center [159, 250] width 218 height 35
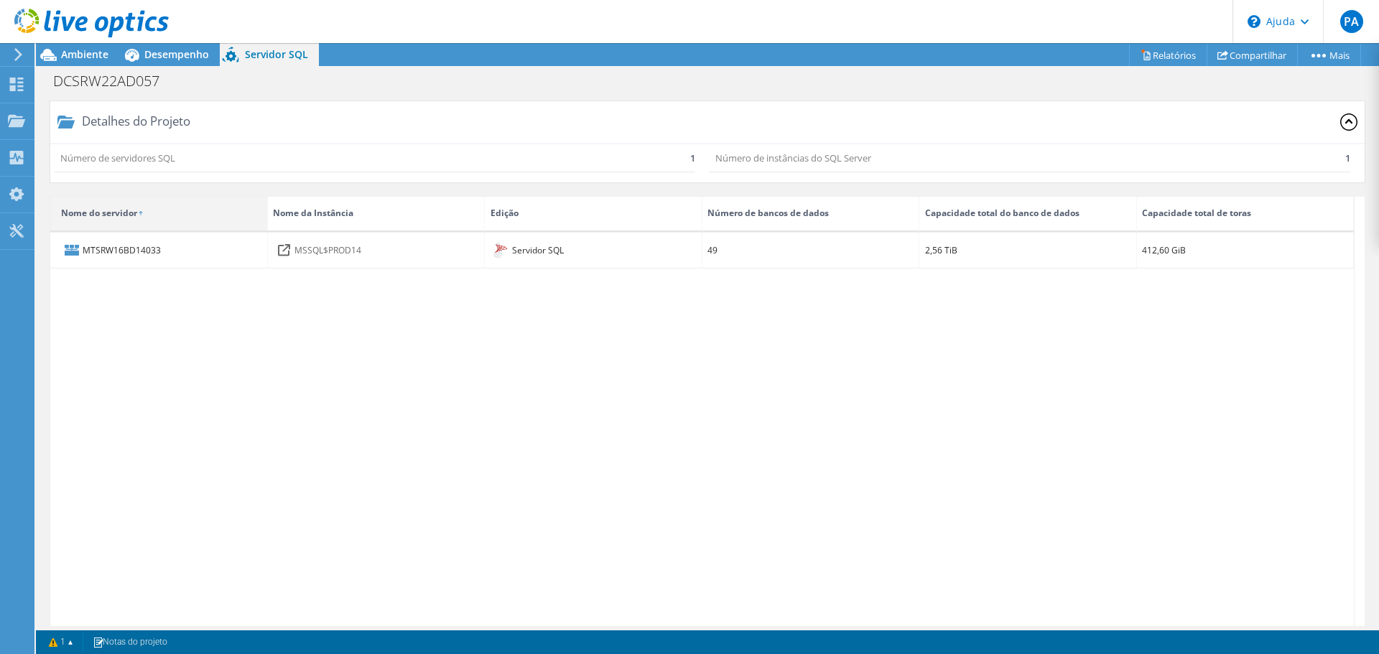
click at [149, 225] on div "Nome do servidor" at bounding box center [159, 214] width 218 height 35
click at [307, 213] on font "Nome da Instância" at bounding box center [313, 213] width 80 height 12
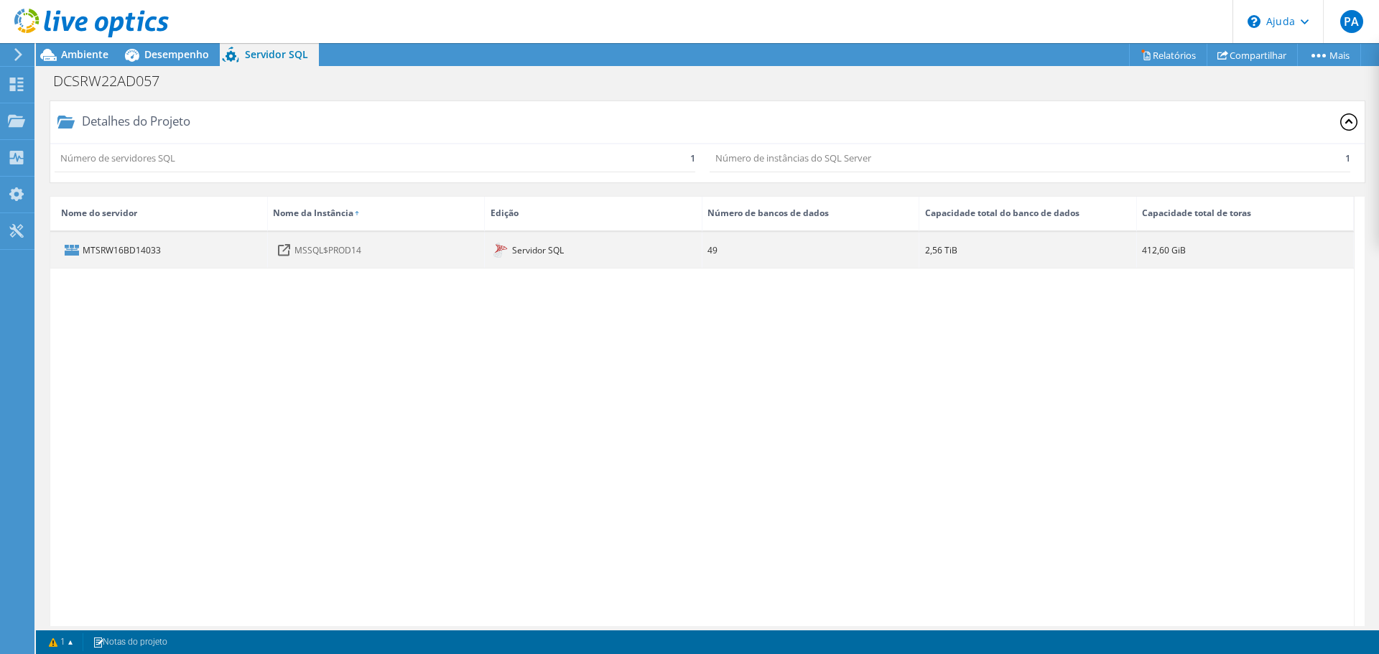
click at [293, 245] on div at bounding box center [284, 250] width 22 height 22
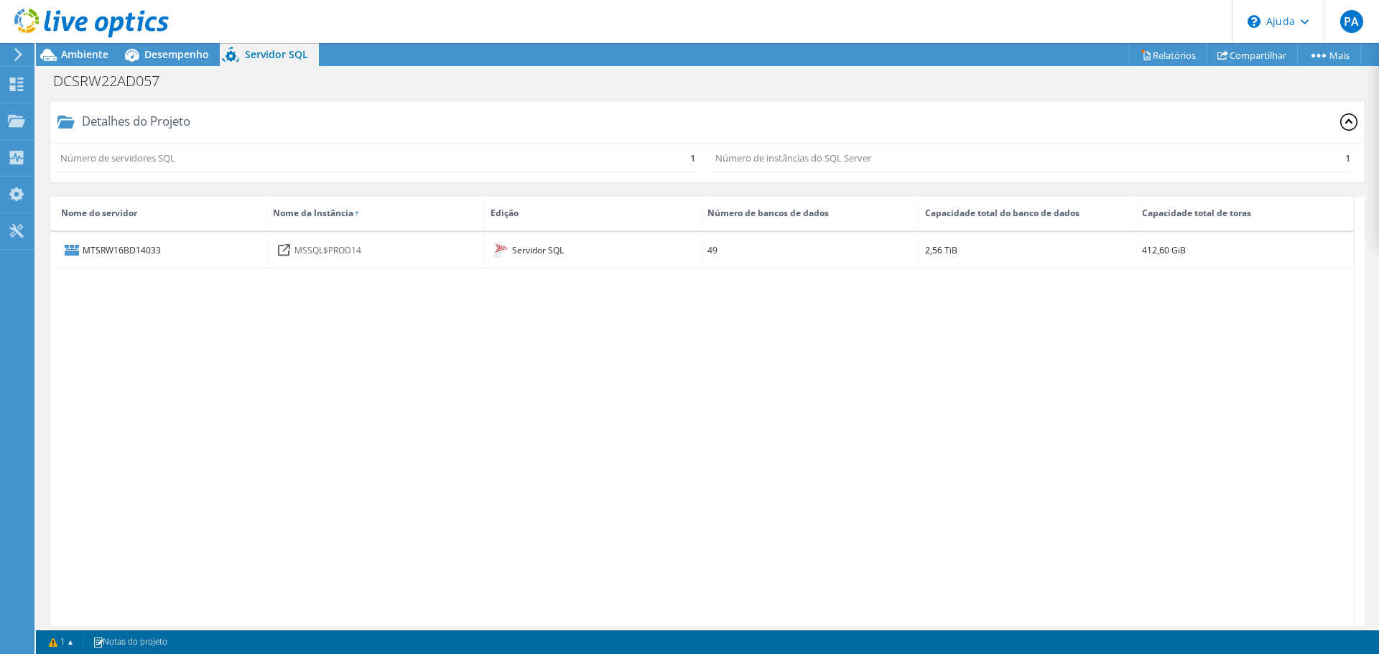
click at [170, 163] on font "Número de servidores SQL" at bounding box center [117, 158] width 115 height 13
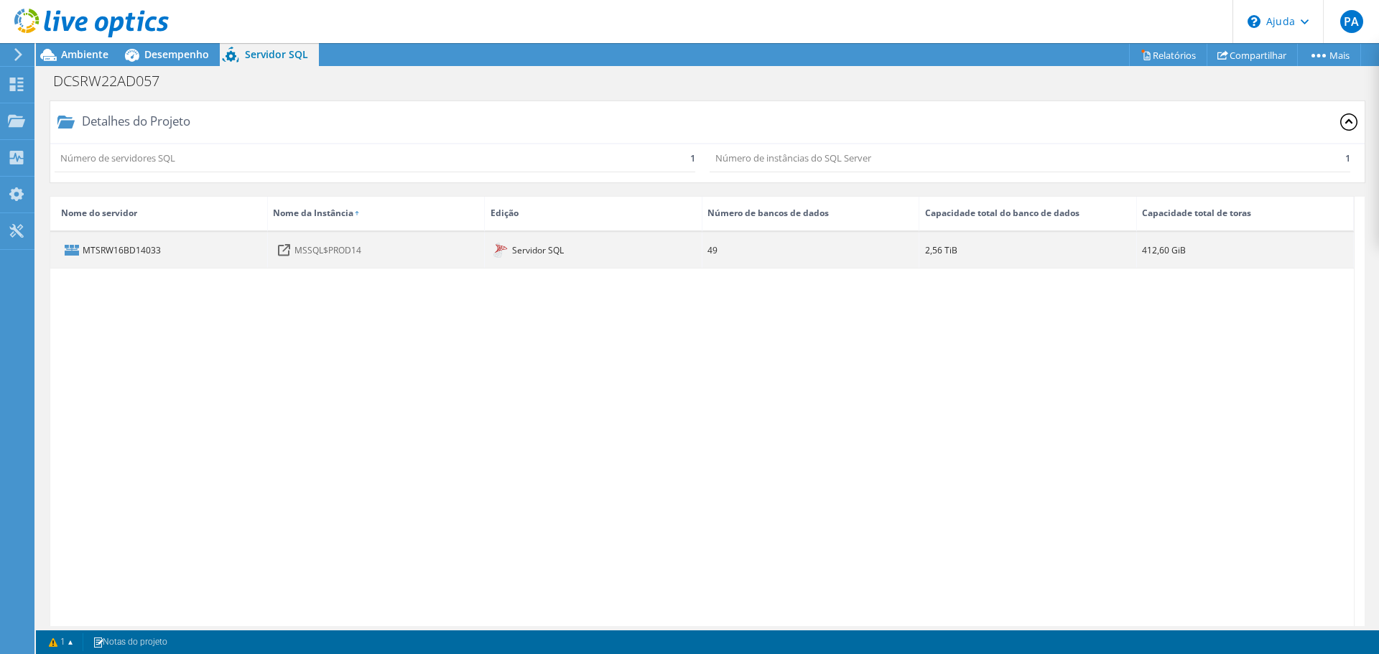
click at [278, 250] on icon at bounding box center [284, 250] width 12 height 12
drag, startPoint x: 277, startPoint y: 250, endPoint x: 358, endPoint y: 245, distance: 81.3
click at [279, 250] on icon at bounding box center [284, 250] width 12 height 12
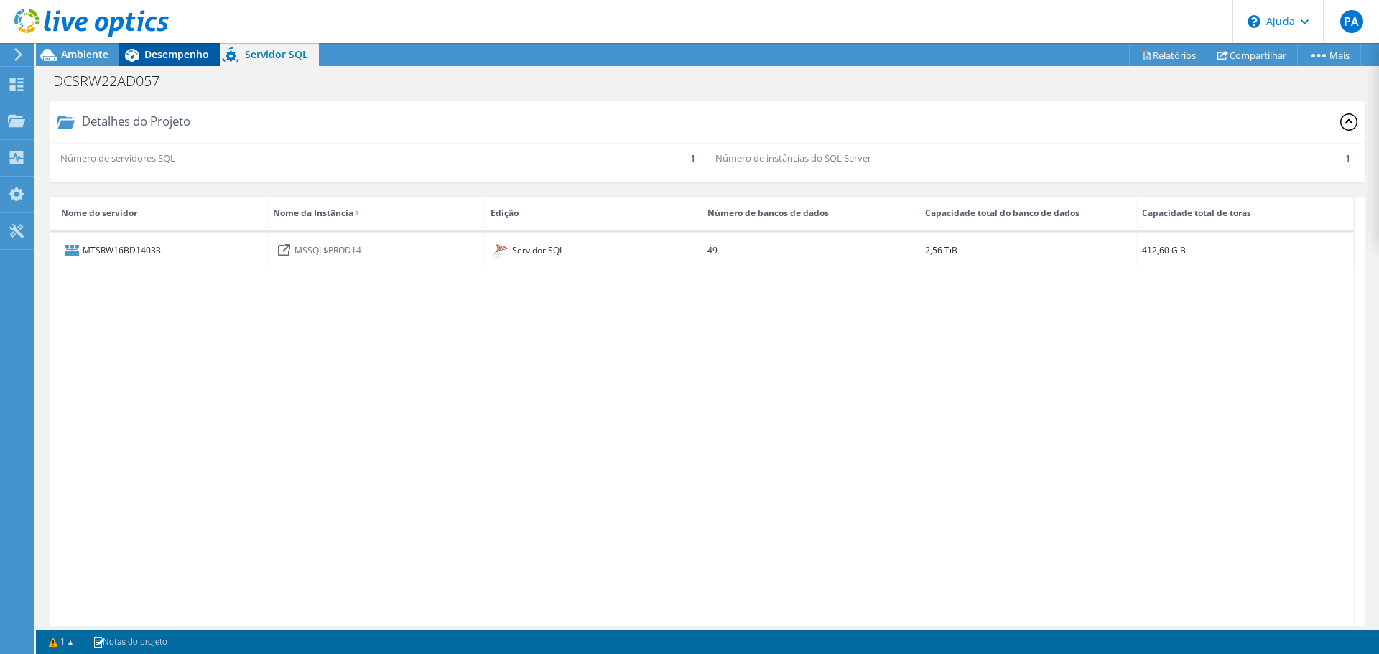
click at [162, 55] on font "Desempenho" at bounding box center [176, 54] width 65 height 14
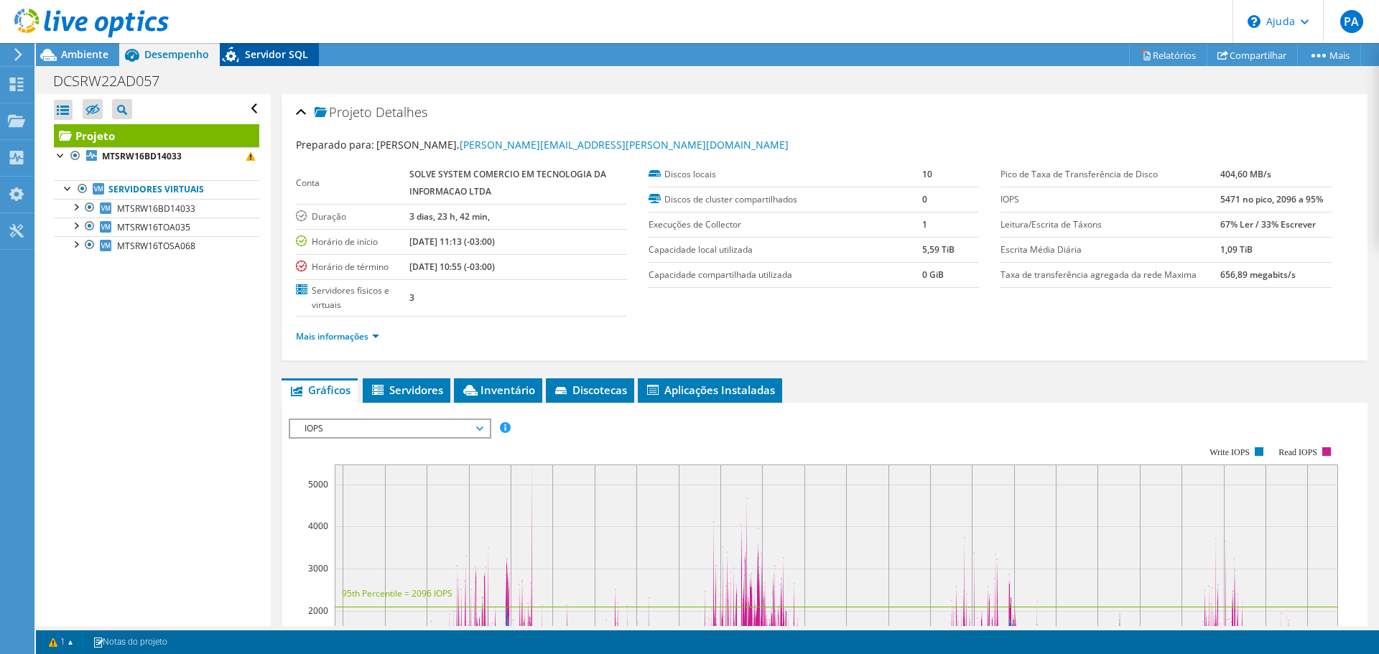
click at [244, 47] on icon at bounding box center [232, 56] width 25 height 29
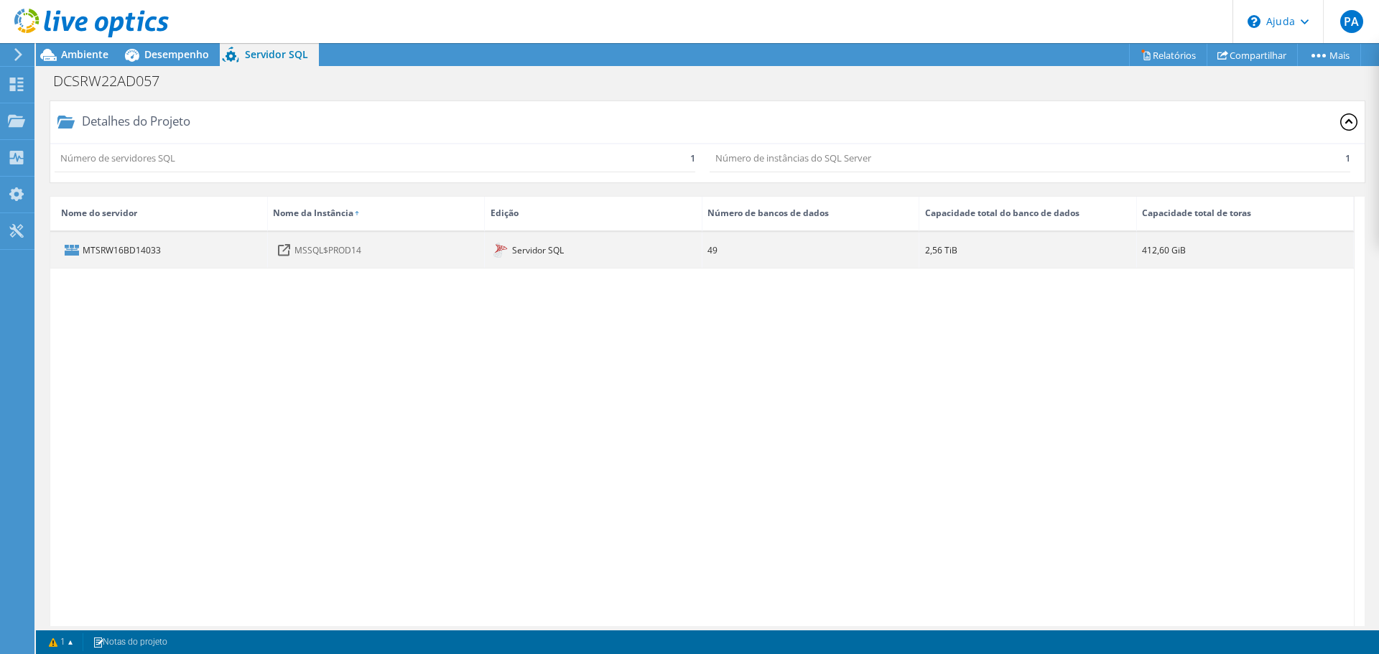
click at [285, 248] on icon at bounding box center [285, 247] width 7 height 7
click at [298, 248] on font "MSSQL$PROD14" at bounding box center [327, 249] width 67 height 12
click at [365, 246] on div "MSSQL$PROD14" at bounding box center [377, 250] width 218 height 35
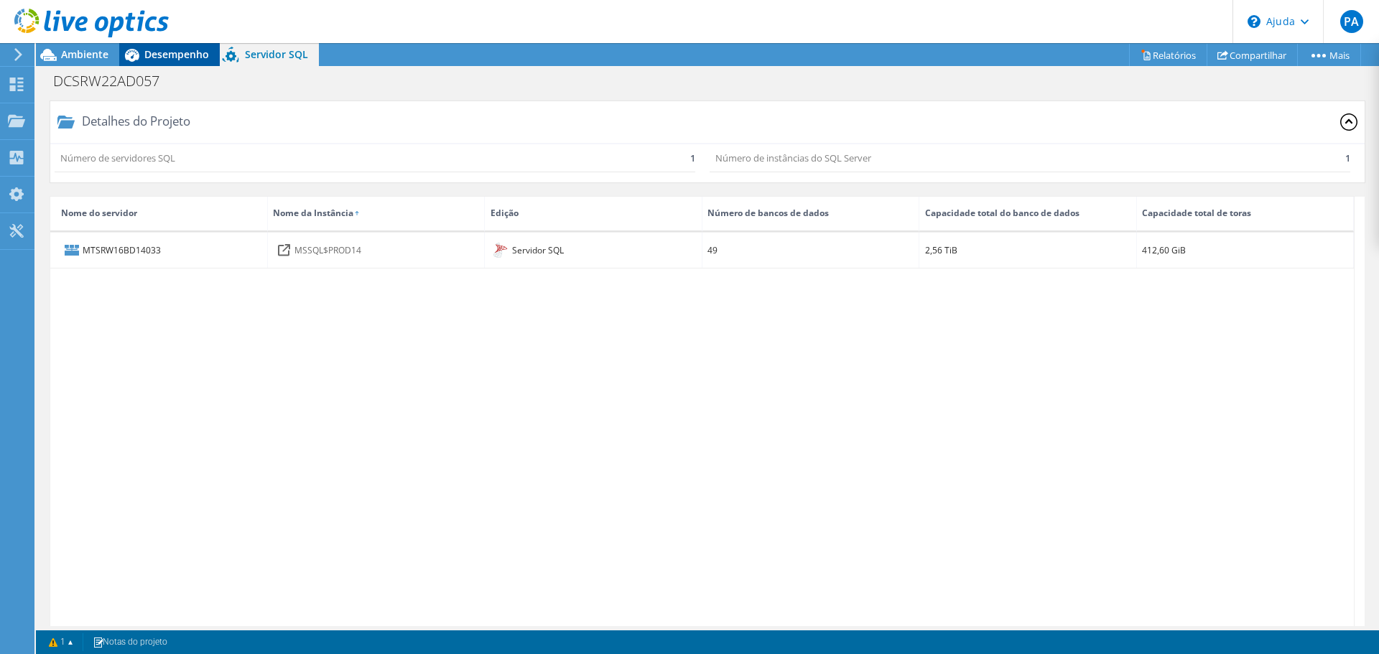
click at [176, 52] on font "Desempenho" at bounding box center [176, 54] width 65 height 14
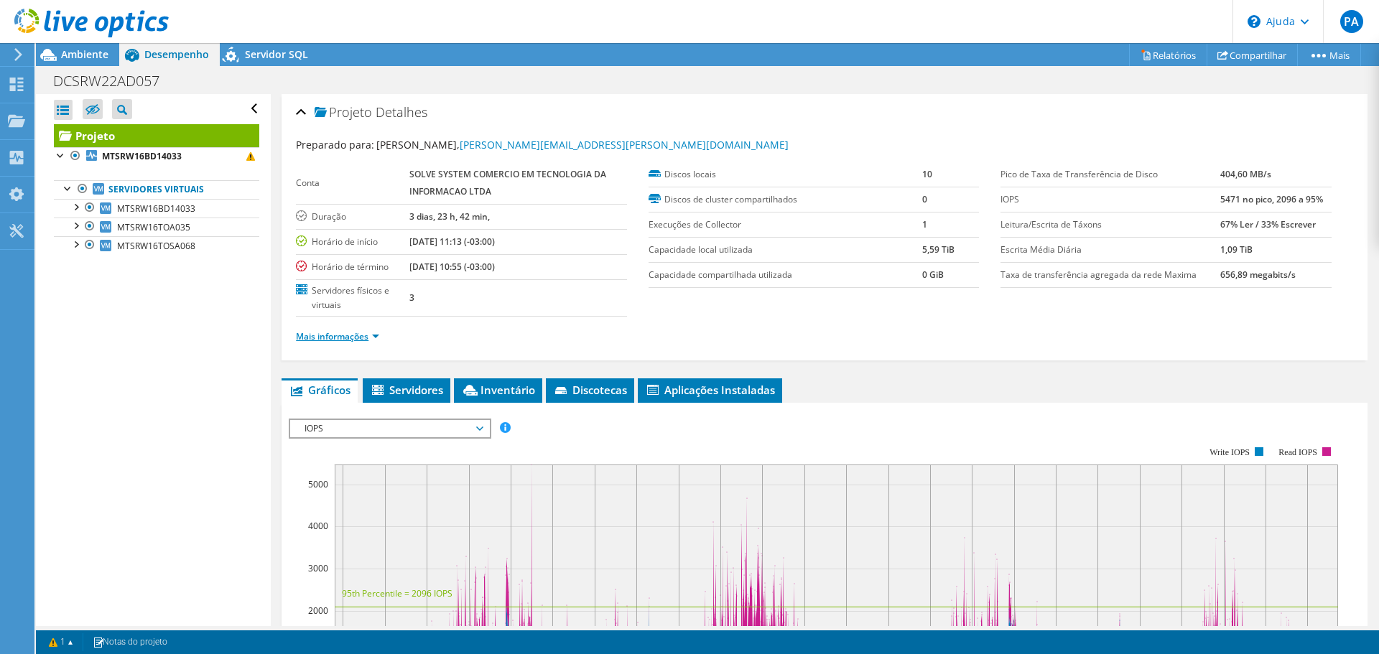
click at [348, 341] on font "Mais informações" at bounding box center [332, 336] width 73 height 12
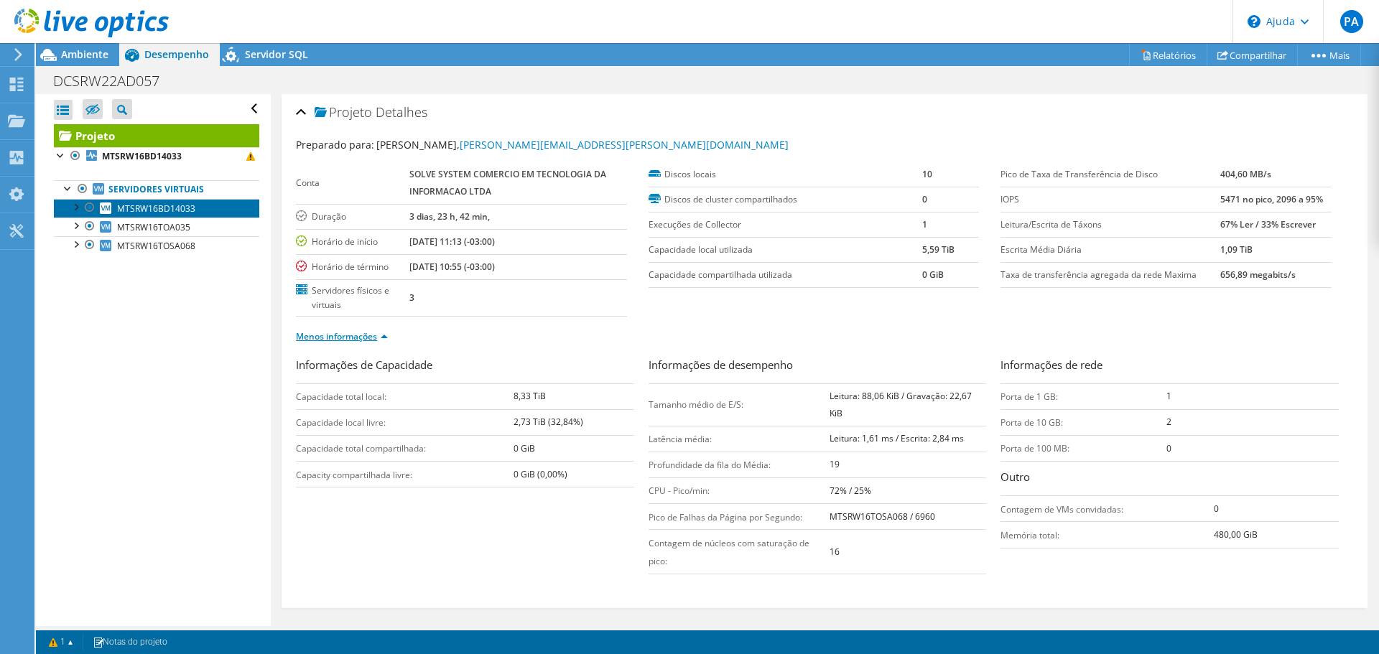
click at [177, 206] on font "MTSRW16BD14033" at bounding box center [156, 209] width 78 height 12
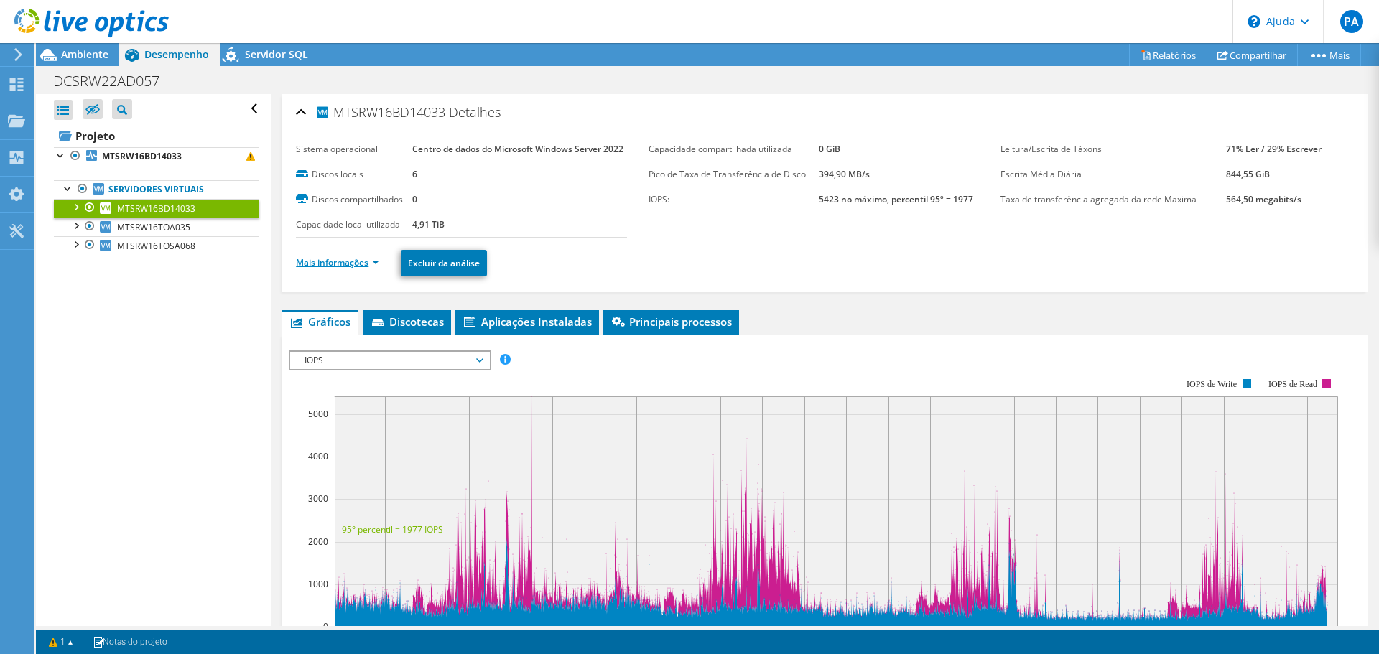
click at [364, 269] on font "Mais informações" at bounding box center [332, 262] width 73 height 12
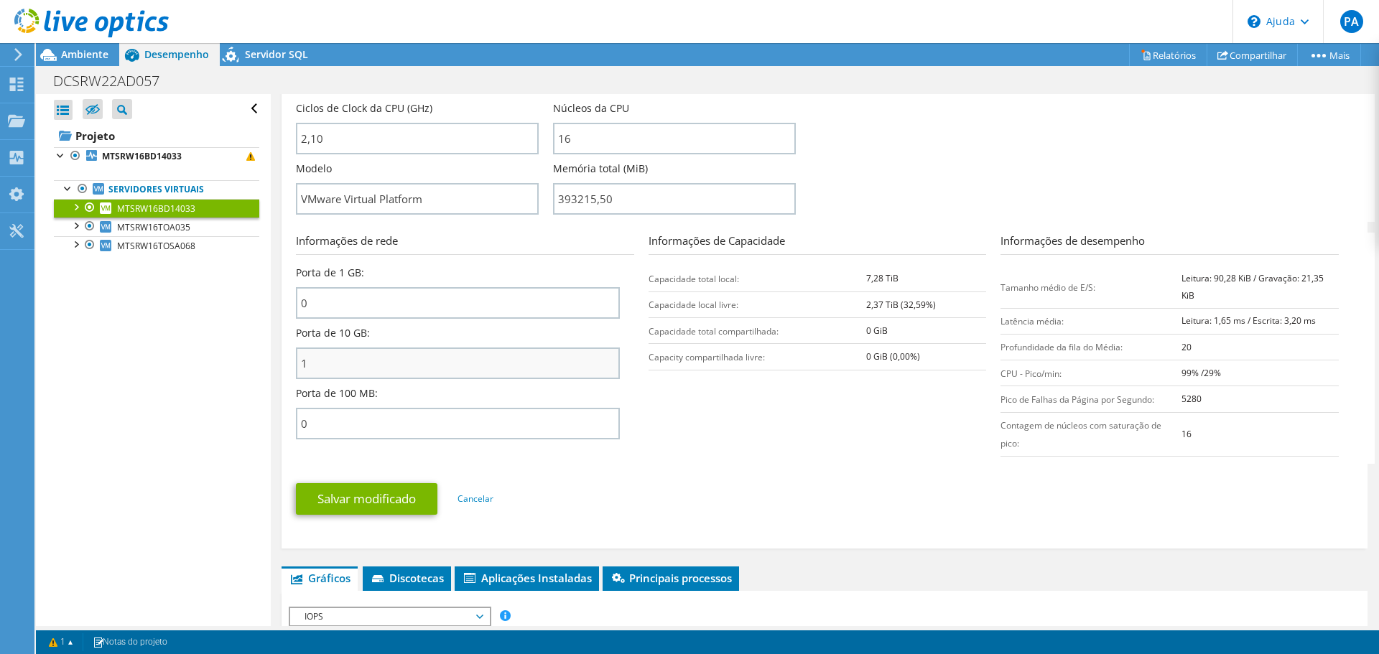
scroll to position [431, 0]
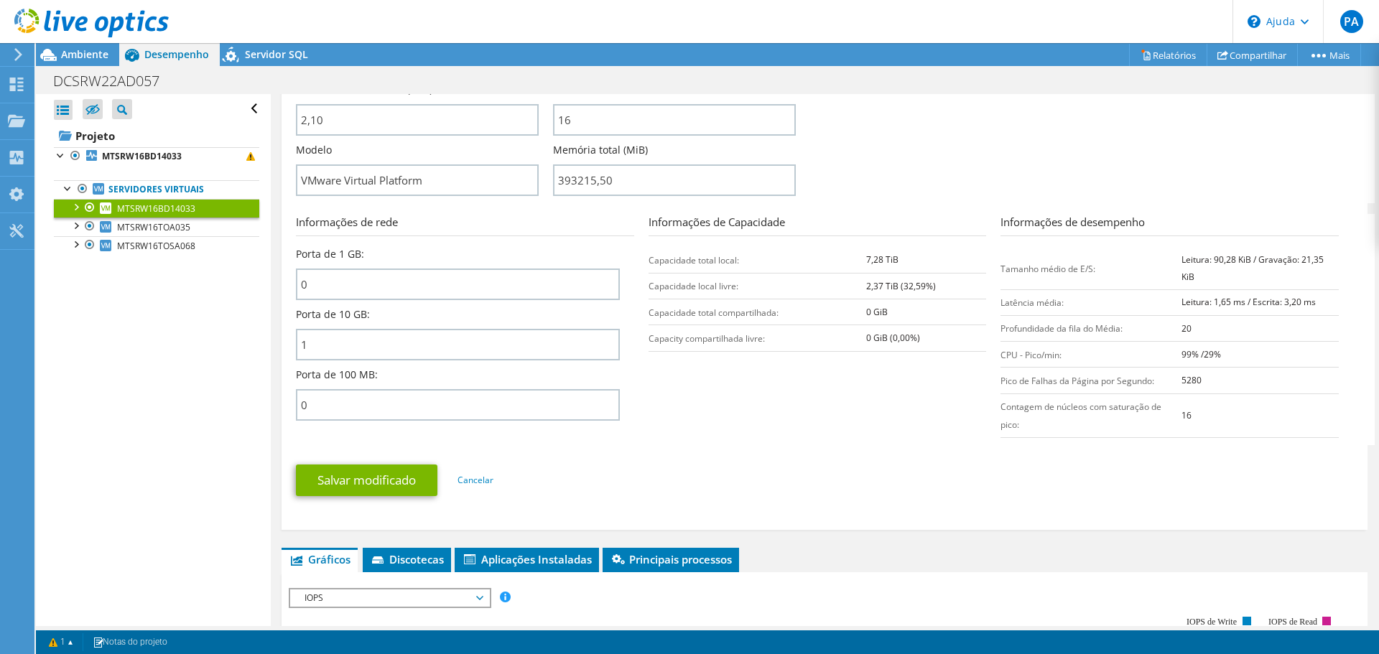
drag, startPoint x: 887, startPoint y: 457, endPoint x: 900, endPoint y: 455, distance: 13.2
click at [886, 445] on section "Informações de rede Porta de 1 GB: 0 Porta de 10 GB: 1 Porta de 100 MB: 0 Infor…" at bounding box center [828, 329] width 1064 height 231
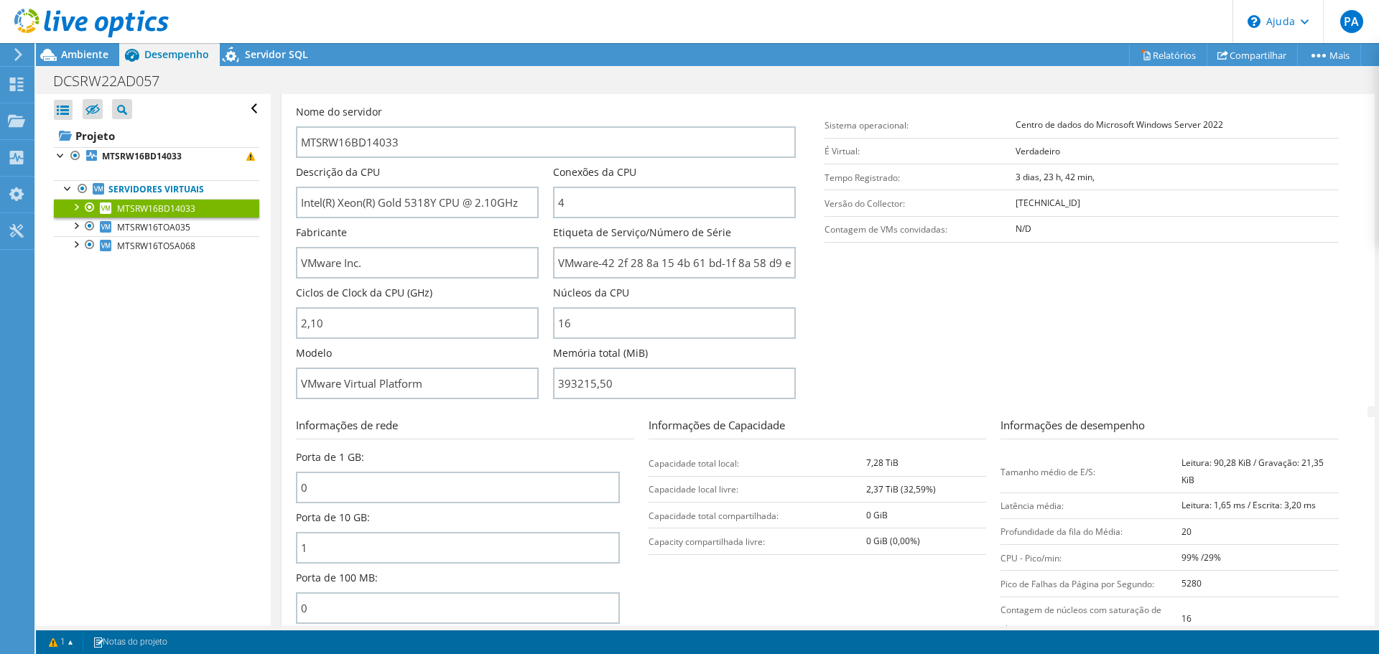
scroll to position [215, 0]
